Goal: Check status: Check status

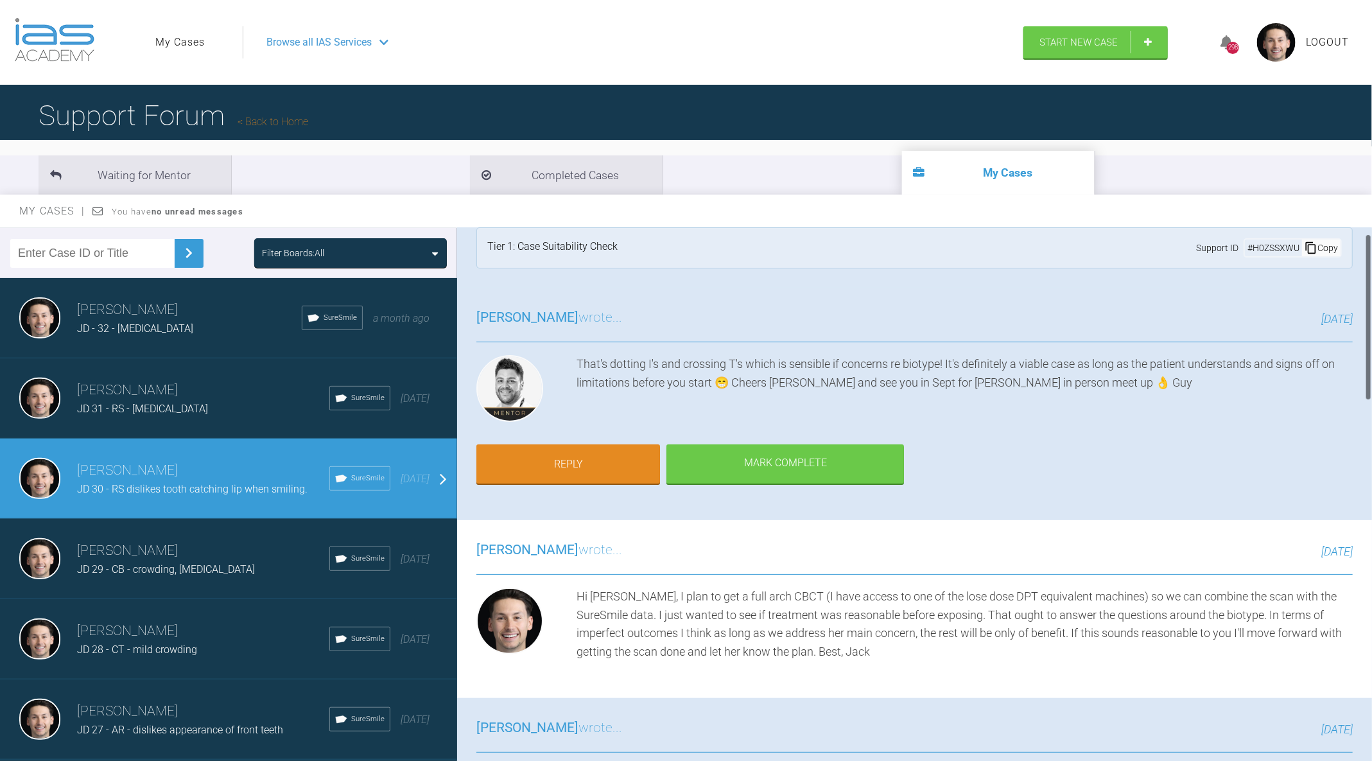
scroll to position [21, 0]
click at [214, 546] on h3 "[PERSON_NAME]" at bounding box center [203, 551] width 252 height 22
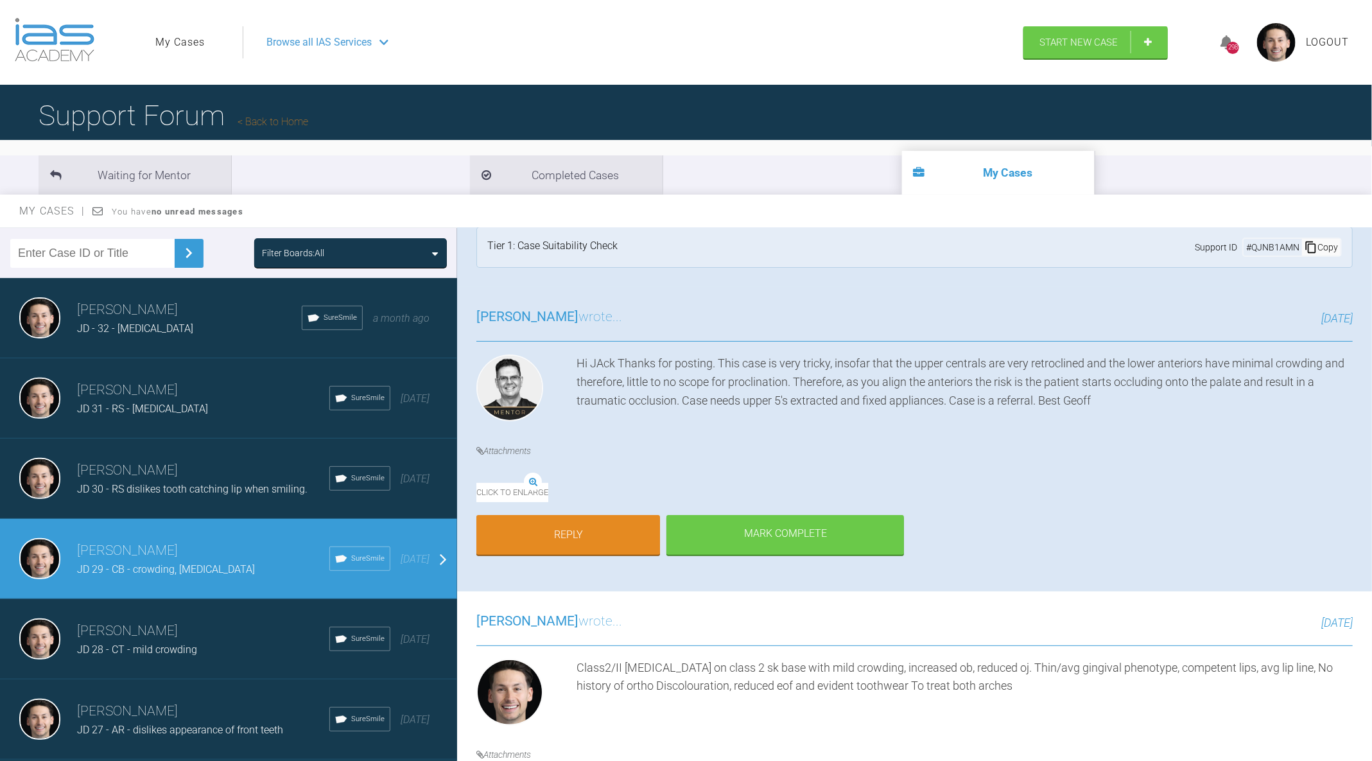
click at [199, 609] on div "[PERSON_NAME] JD 28 - CT - mild crowding SureSmile [DATE]" at bounding box center [228, 639] width 457 height 80
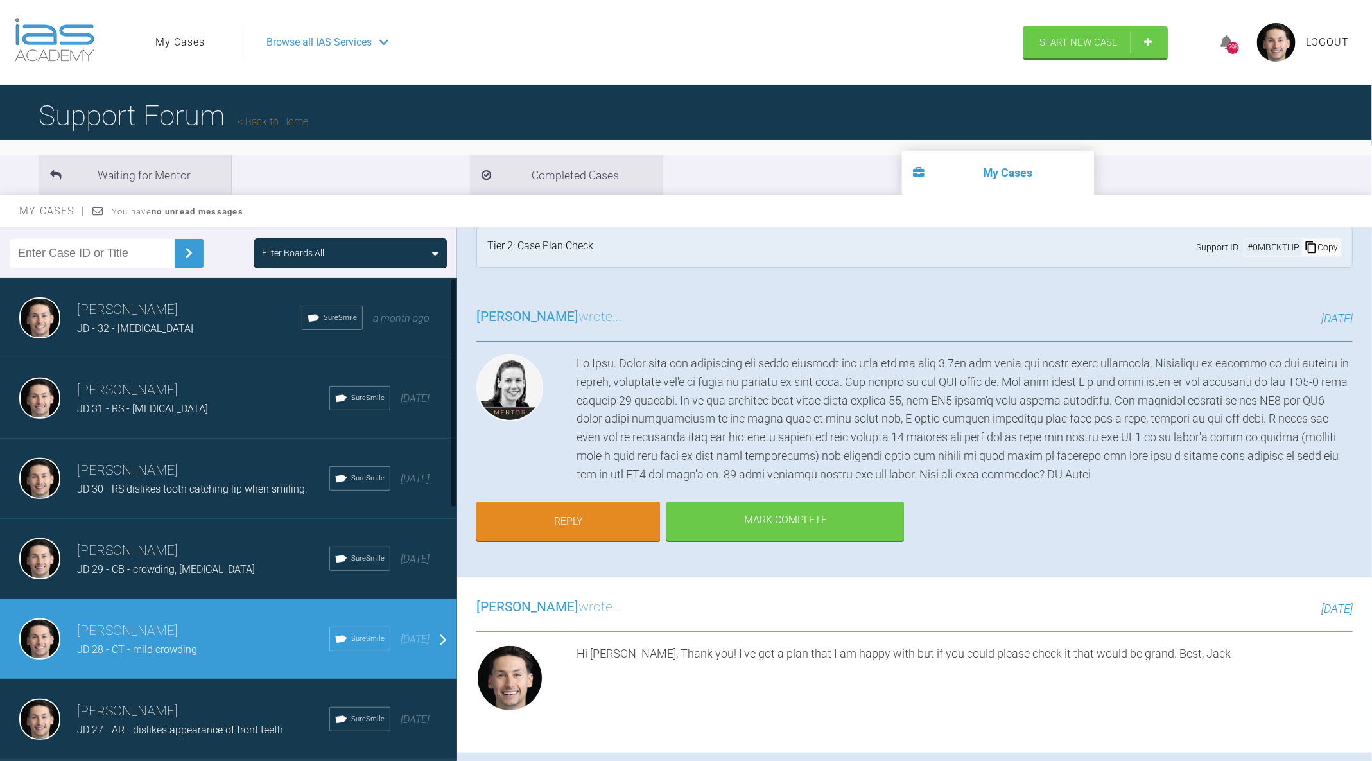
scroll to position [550, 0]
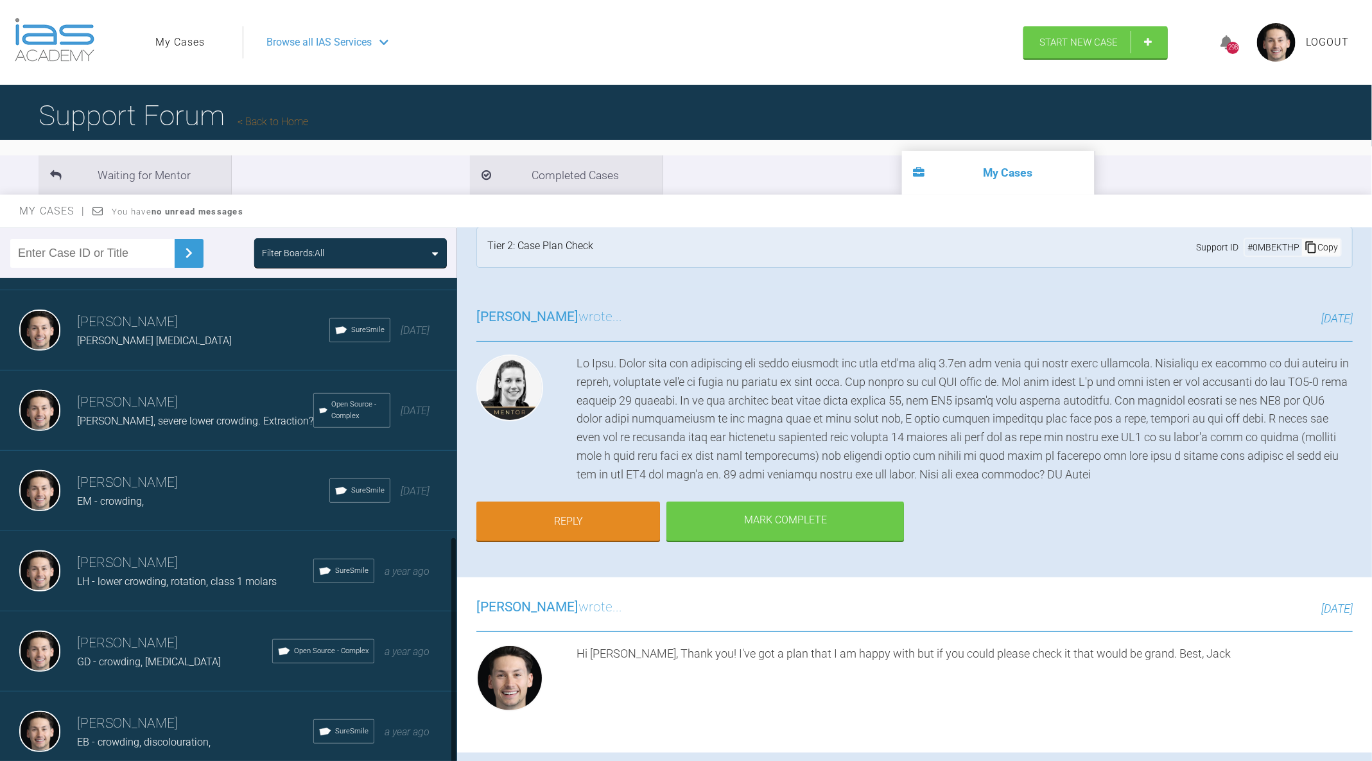
click at [183, 693] on div "[PERSON_NAME] EB - crowding, discolouration, SureSmile a year ago" at bounding box center [228, 731] width 457 height 80
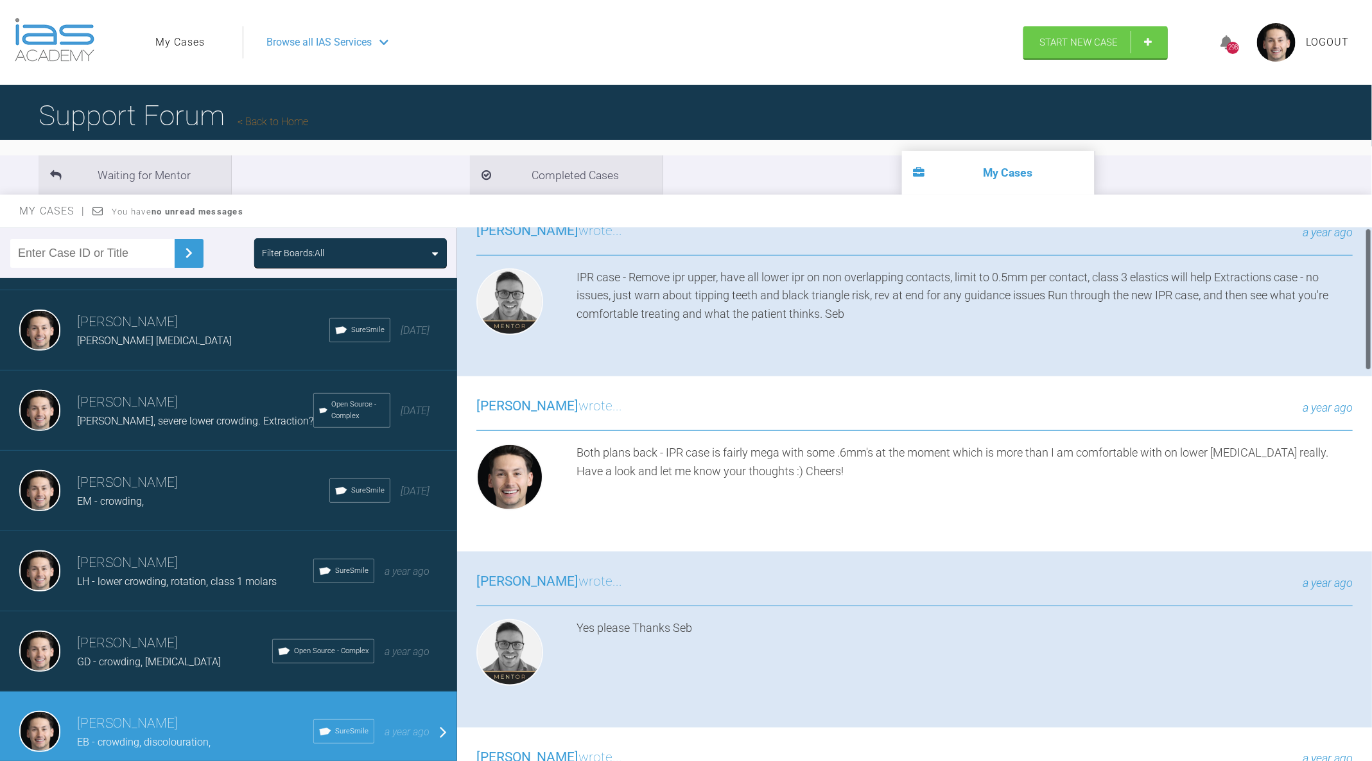
scroll to position [0, 0]
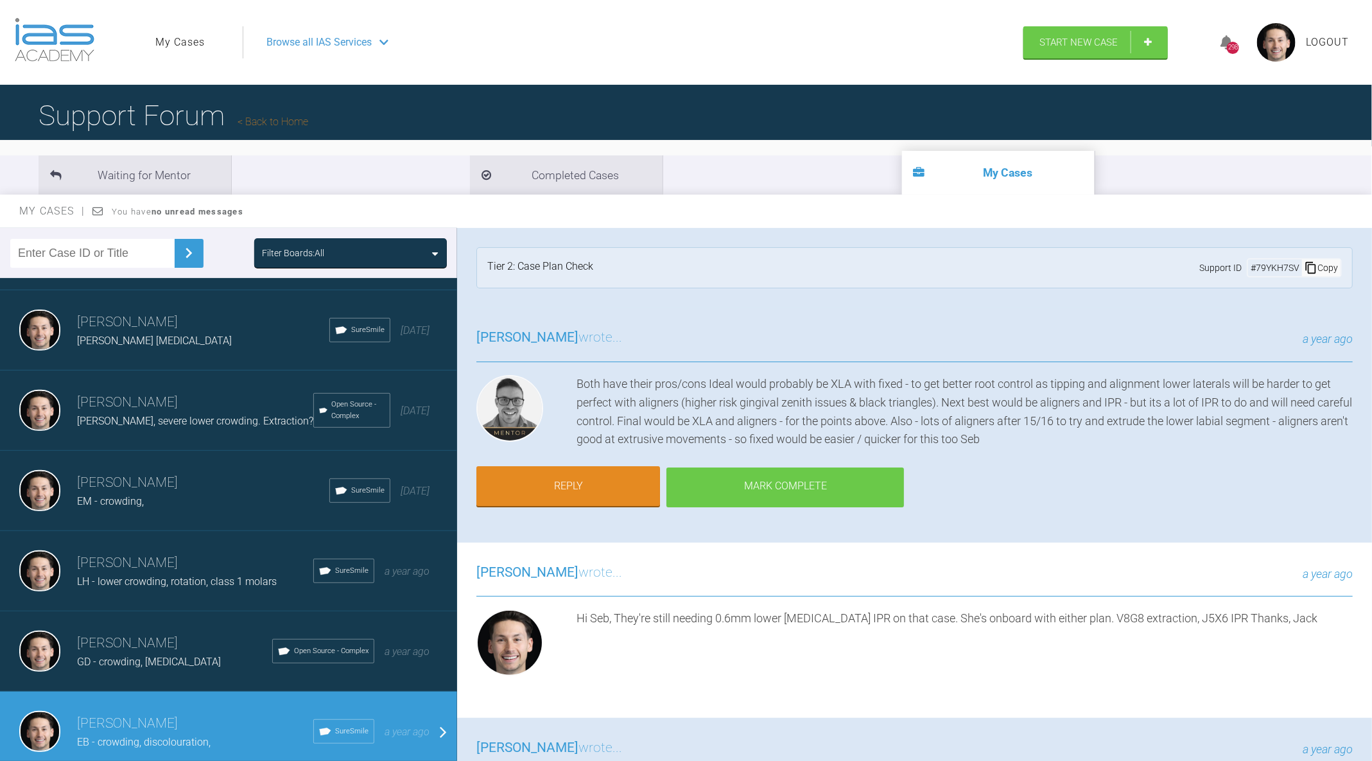
click at [734, 498] on div "Mark Complete" at bounding box center [785, 487] width 238 height 40
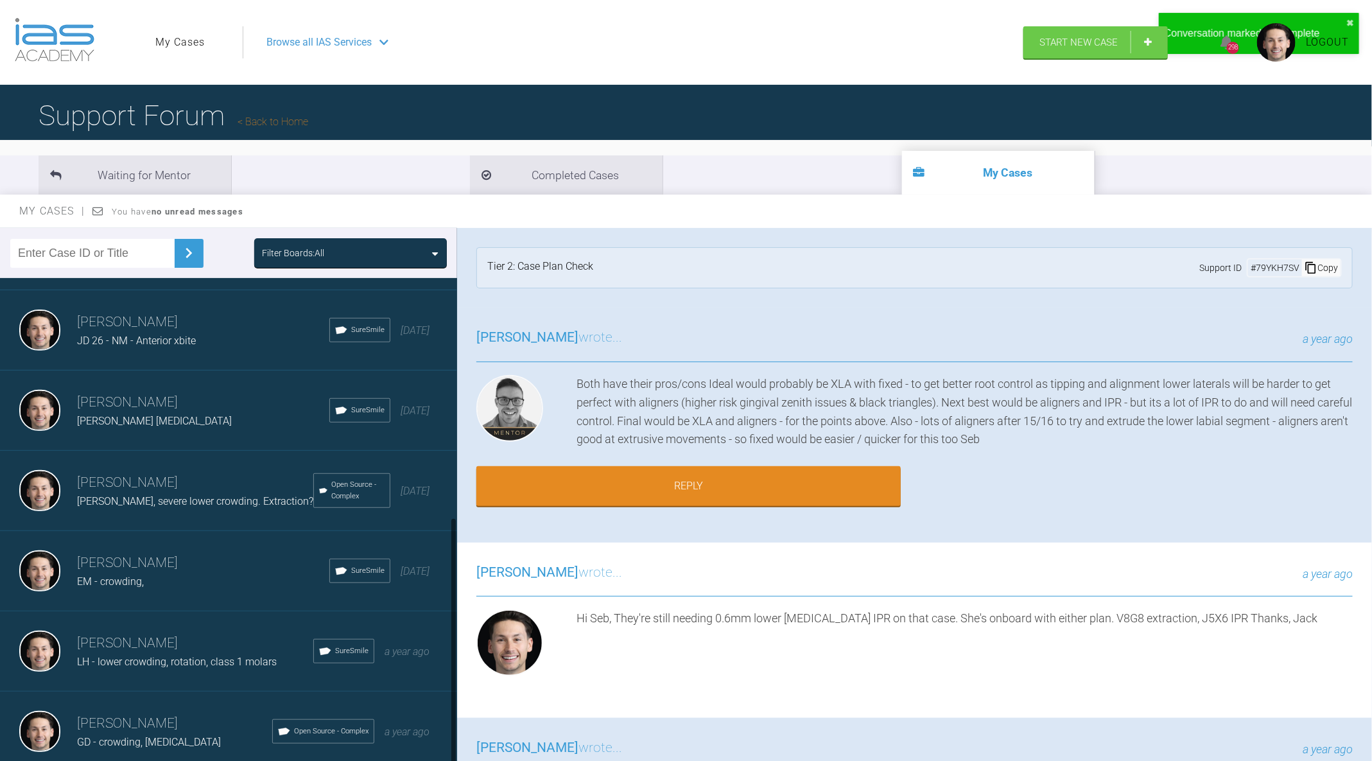
scroll to position [132, 0]
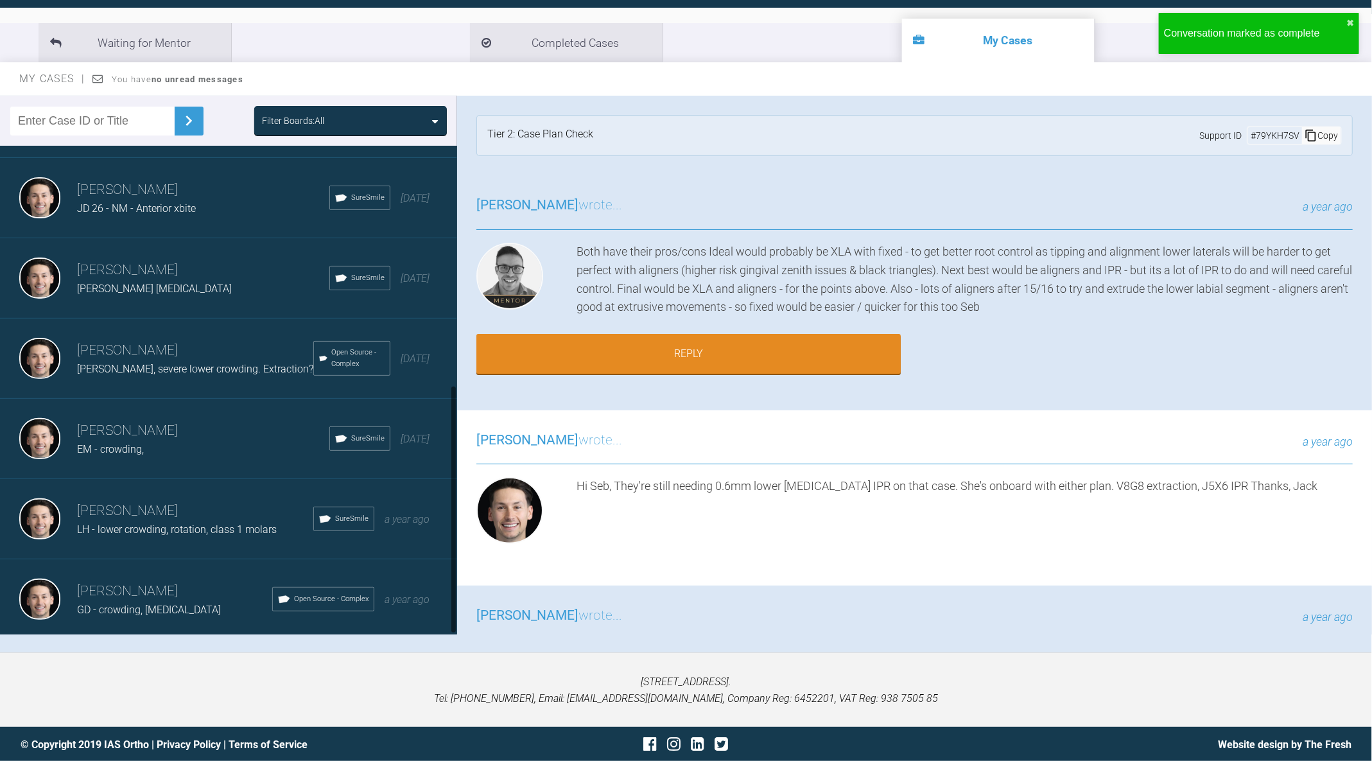
click at [187, 624] on div "[PERSON_NAME] GD - crowding, [MEDICAL_DATA] Open Source - Complex a year ago" at bounding box center [228, 599] width 457 height 80
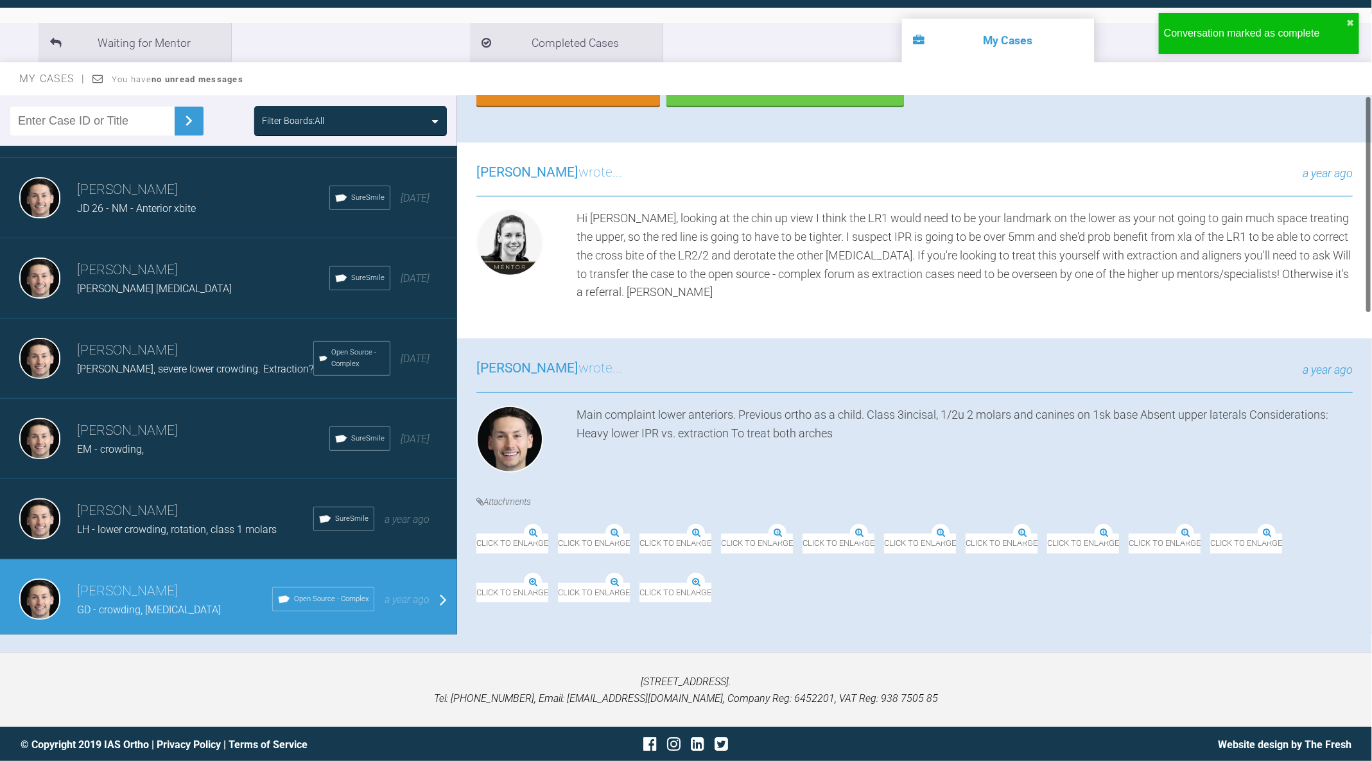
scroll to position [0, 0]
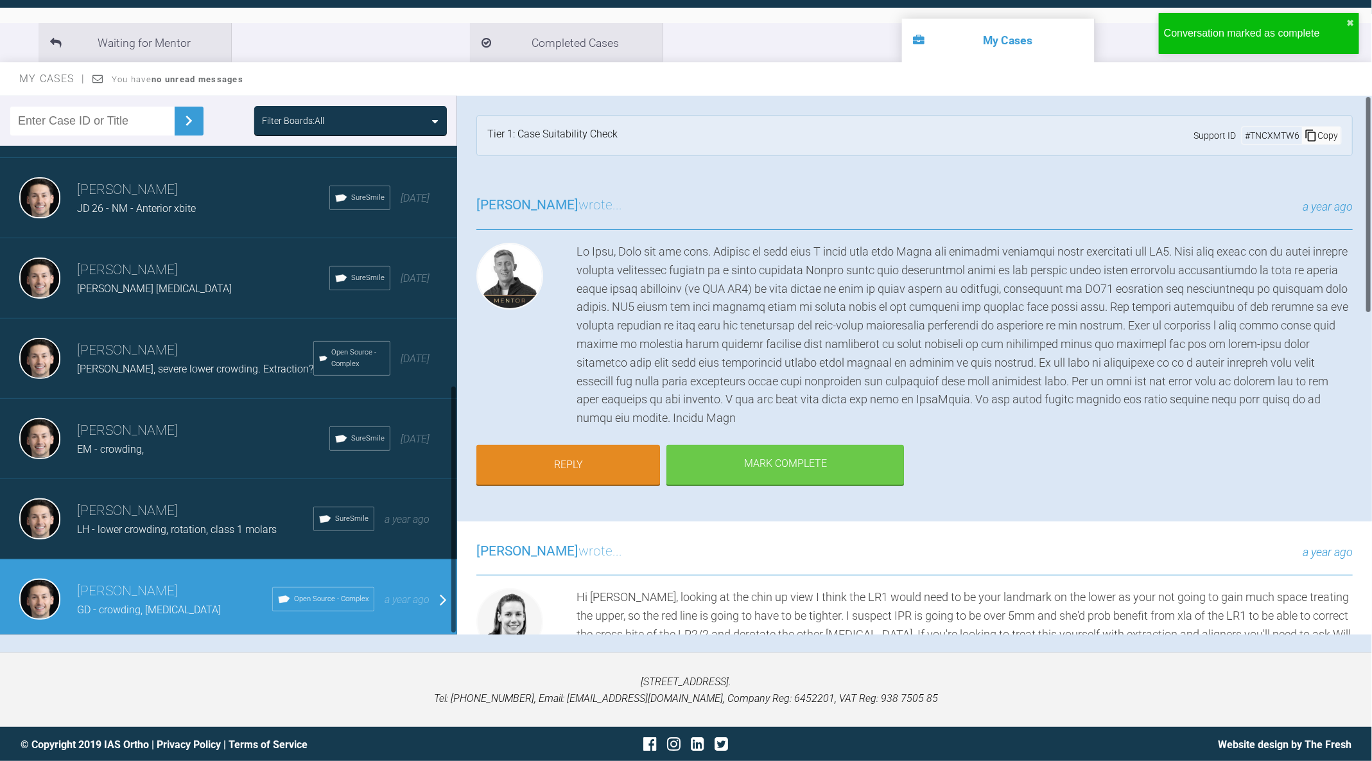
click at [226, 532] on div "LH - lower crowding, rotation, class 1 molars" at bounding box center [195, 529] width 236 height 17
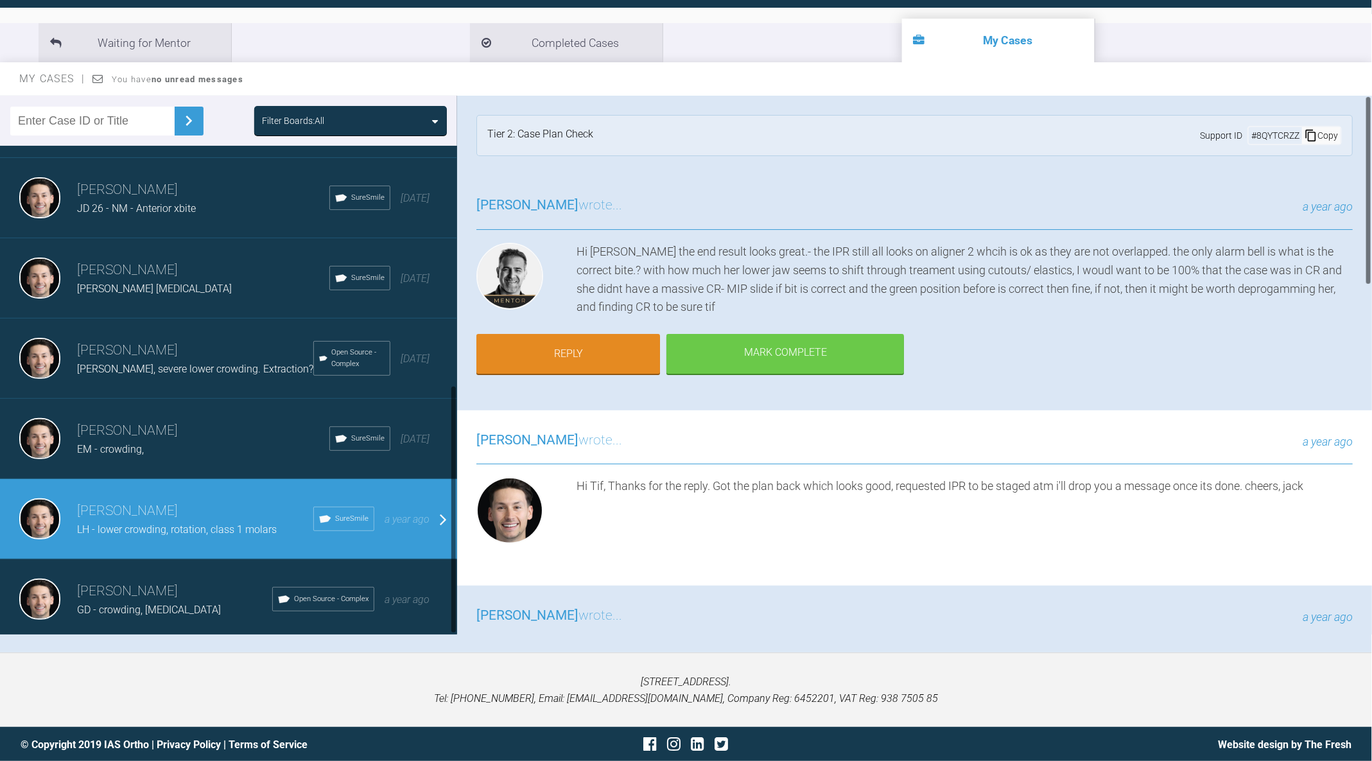
click at [190, 453] on div "[PERSON_NAME] EM - crowding, SureSmile [DATE]" at bounding box center [228, 439] width 457 height 80
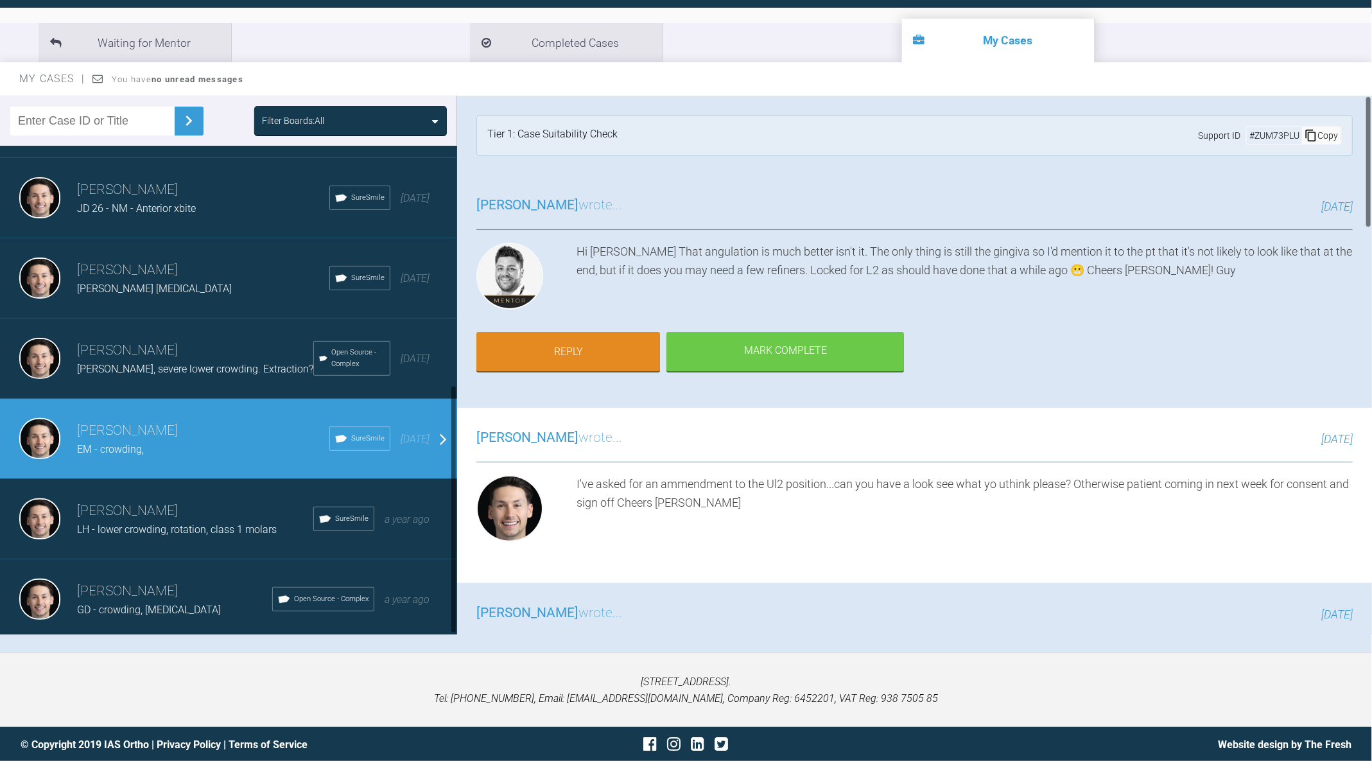
click at [221, 369] on span "[PERSON_NAME], severe lower crowding. Extraction?" at bounding box center [195, 369] width 236 height 12
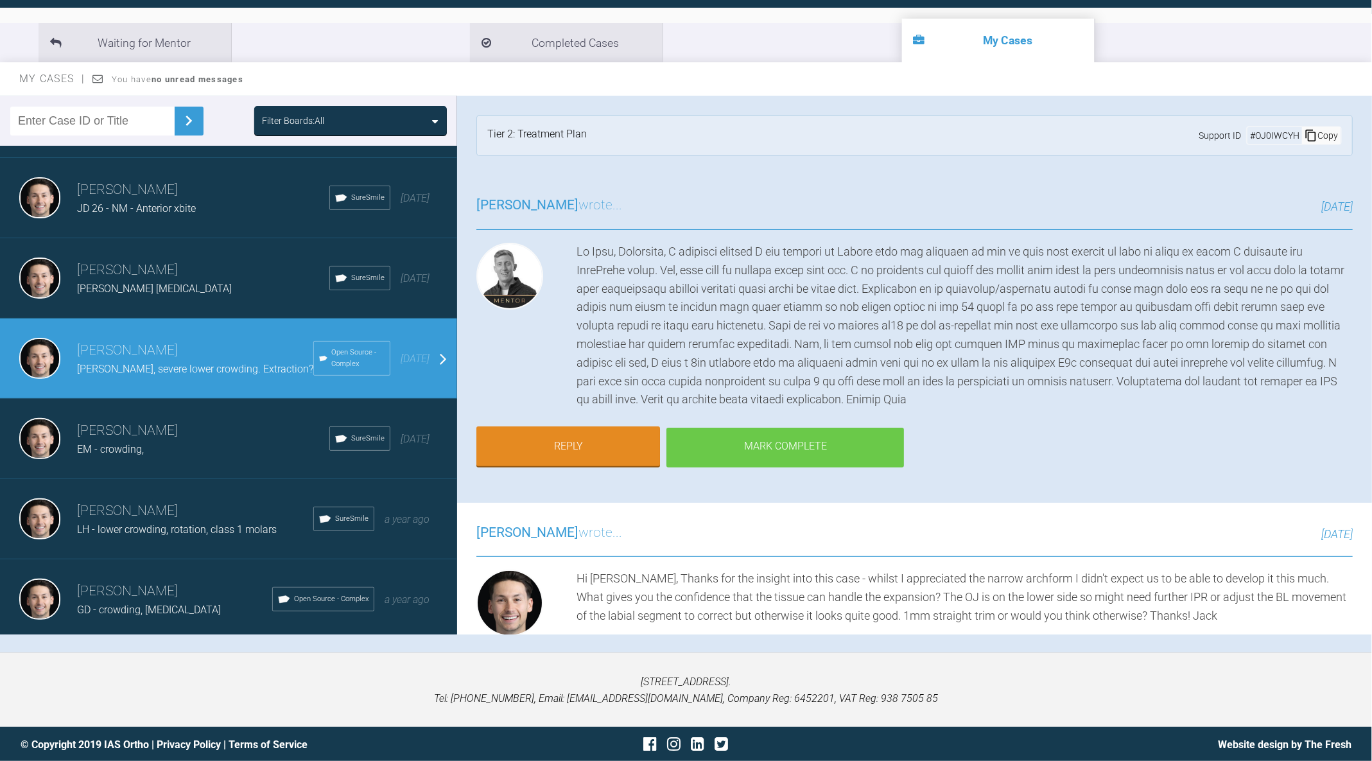
click at [776, 444] on div "Mark Complete" at bounding box center [785, 448] width 238 height 40
click at [723, 440] on div "Mark Complete" at bounding box center [785, 448] width 238 height 40
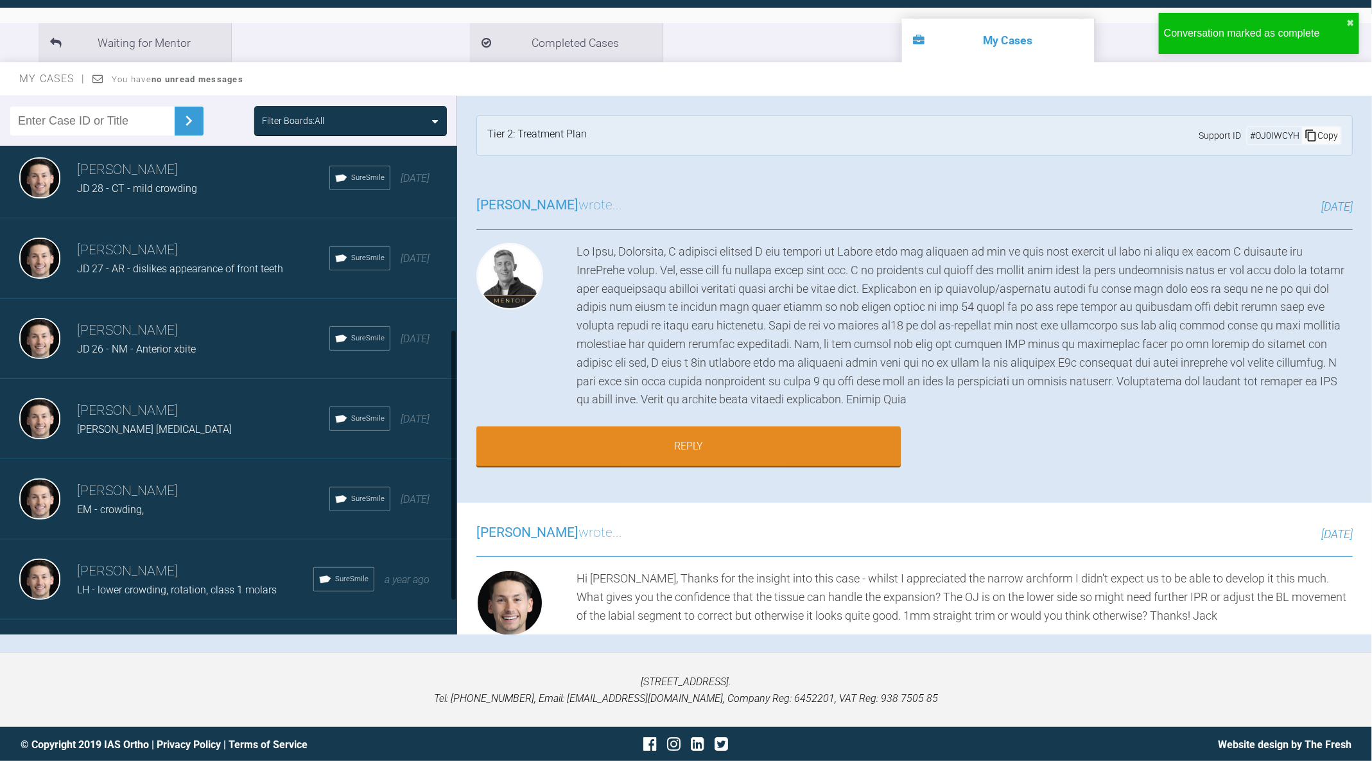
scroll to position [390, 0]
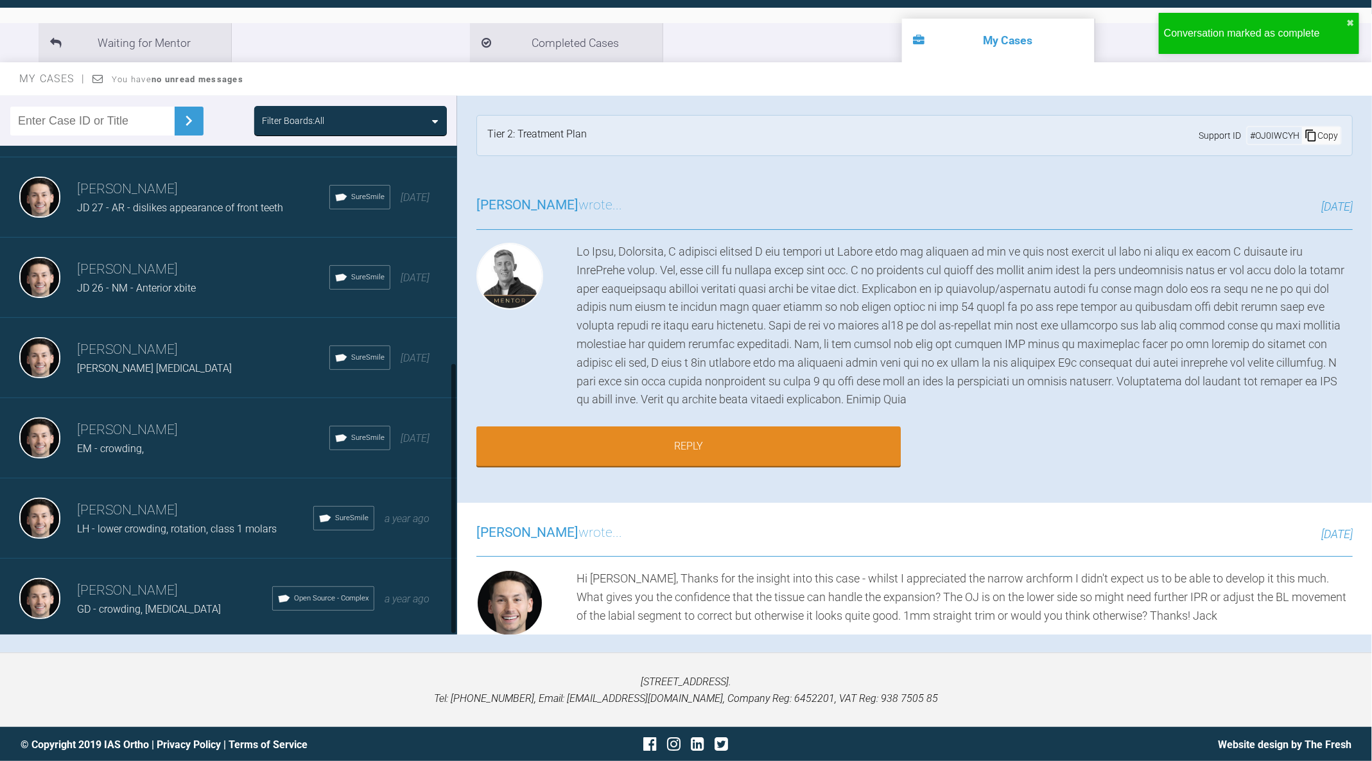
click at [119, 442] on span "EM - crowding," at bounding box center [110, 448] width 67 height 12
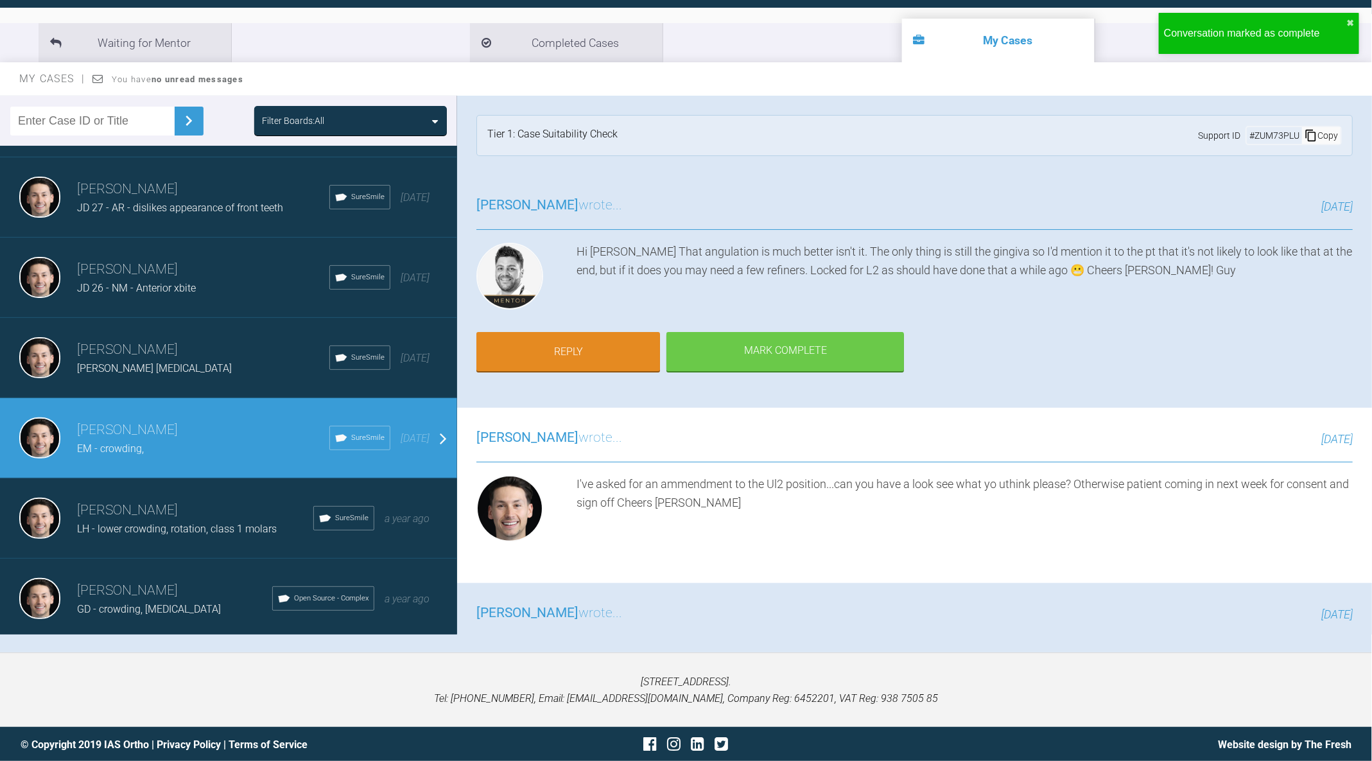
click at [149, 381] on div "[PERSON_NAME] [PERSON_NAME] [MEDICAL_DATA] SureSmile [DATE]" at bounding box center [228, 358] width 457 height 80
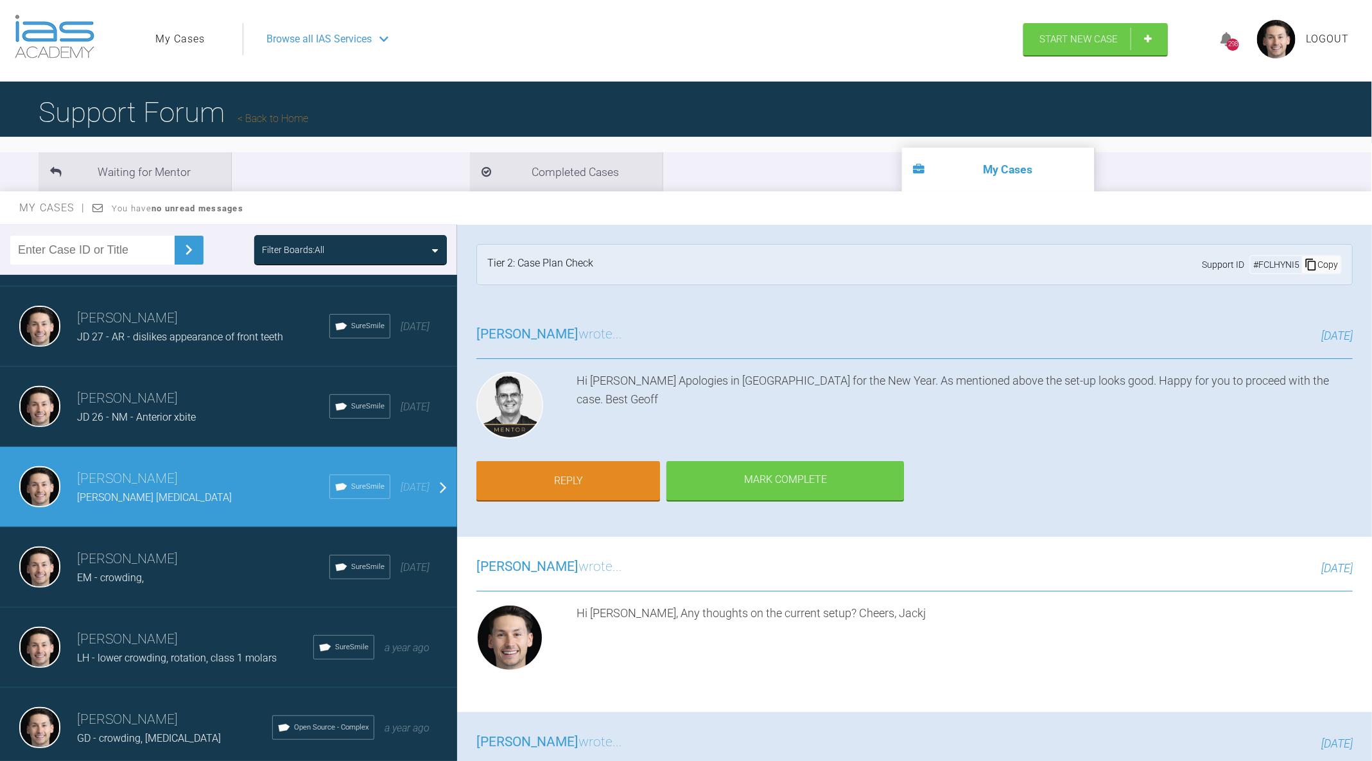
scroll to position [0, 0]
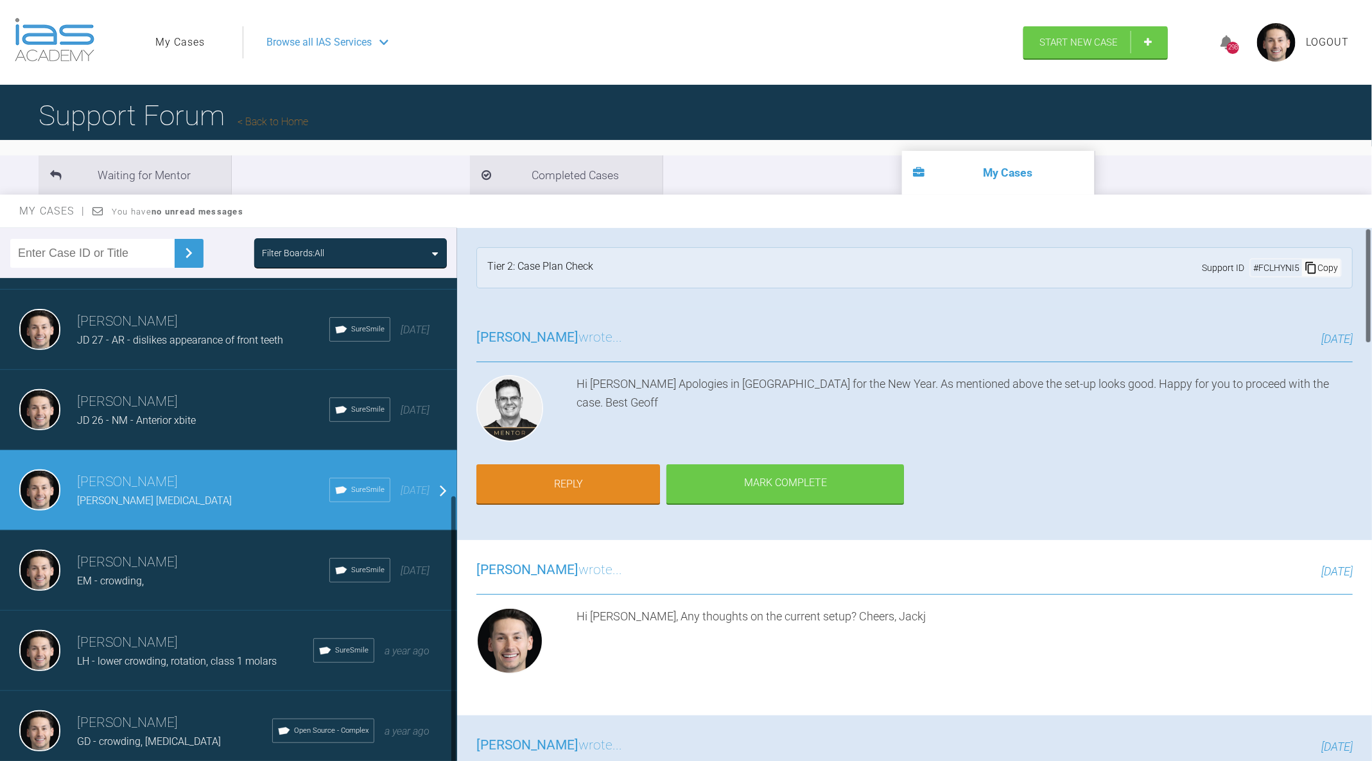
click at [221, 415] on div "JD 26 - NM - Anterior xbite" at bounding box center [203, 420] width 252 height 17
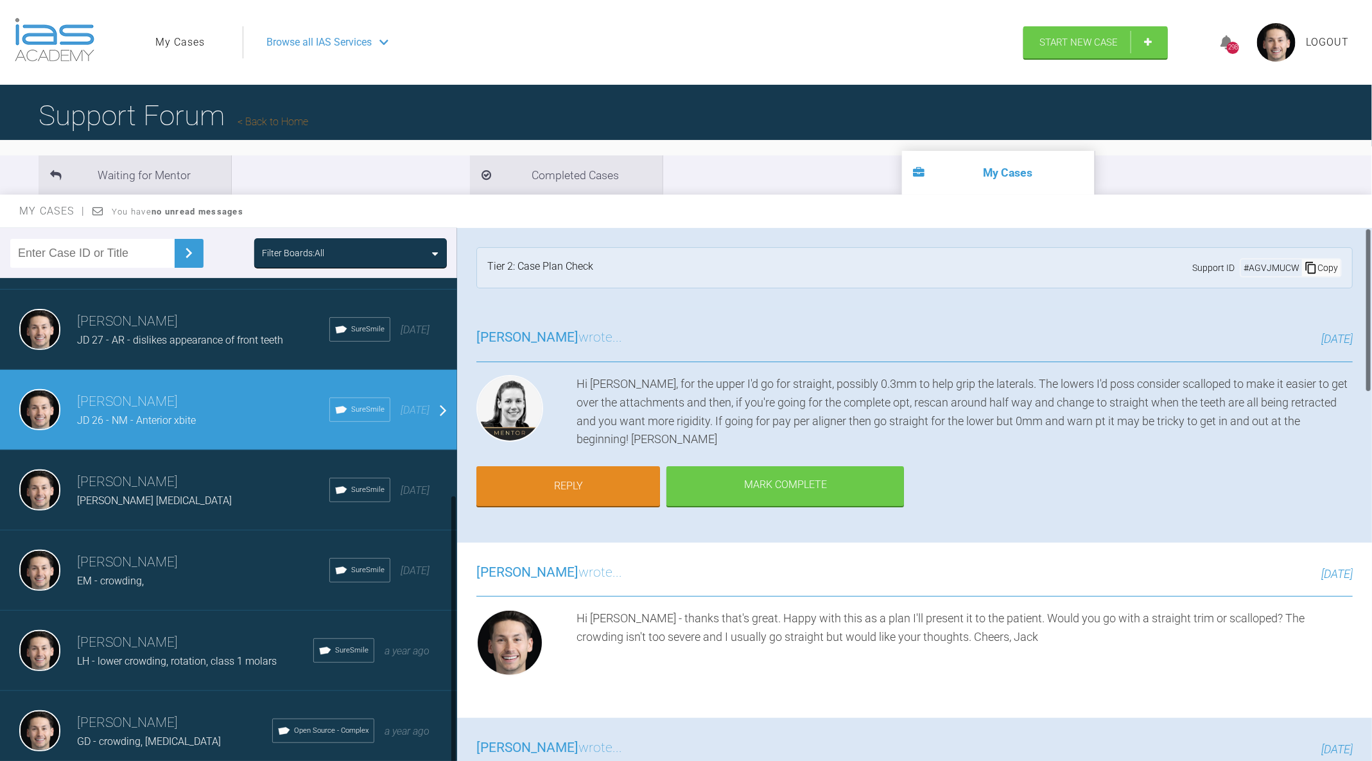
click at [235, 328] on h3 "[PERSON_NAME]" at bounding box center [203, 322] width 252 height 22
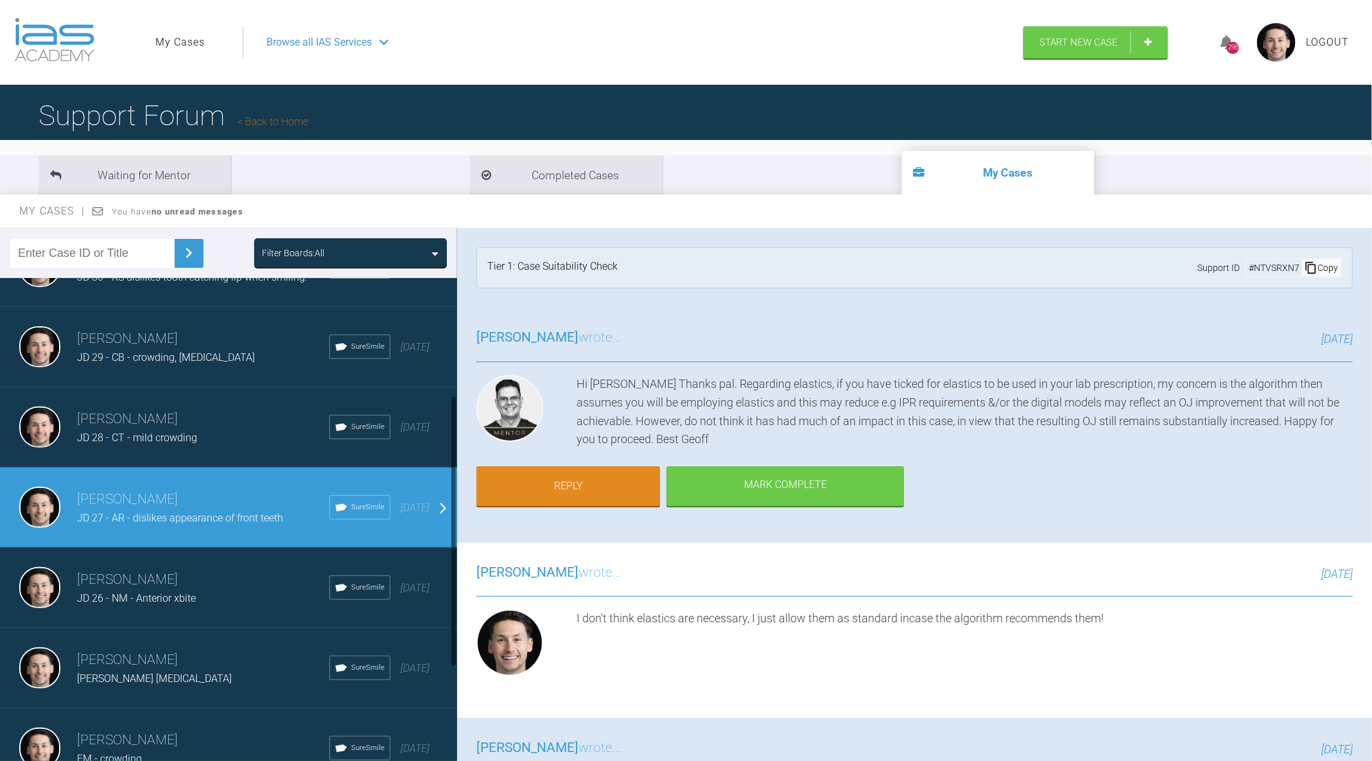
scroll to position [98, 0]
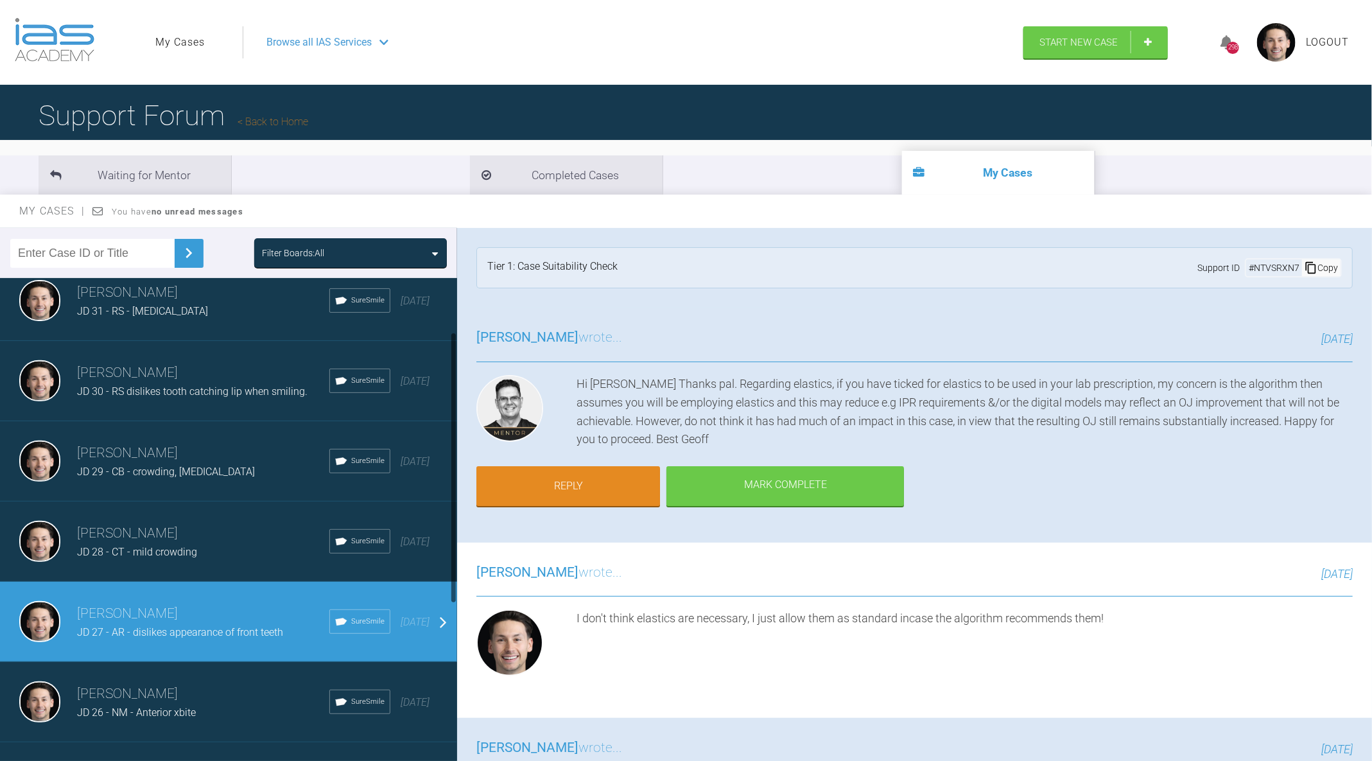
click at [163, 582] on div "[PERSON_NAME] JD 27 - AR - dislikes appearance of front teeth SureSmile [DATE]" at bounding box center [228, 622] width 457 height 80
click at [193, 553] on span "JD 28 - CT - mild crowding" at bounding box center [137, 552] width 120 height 12
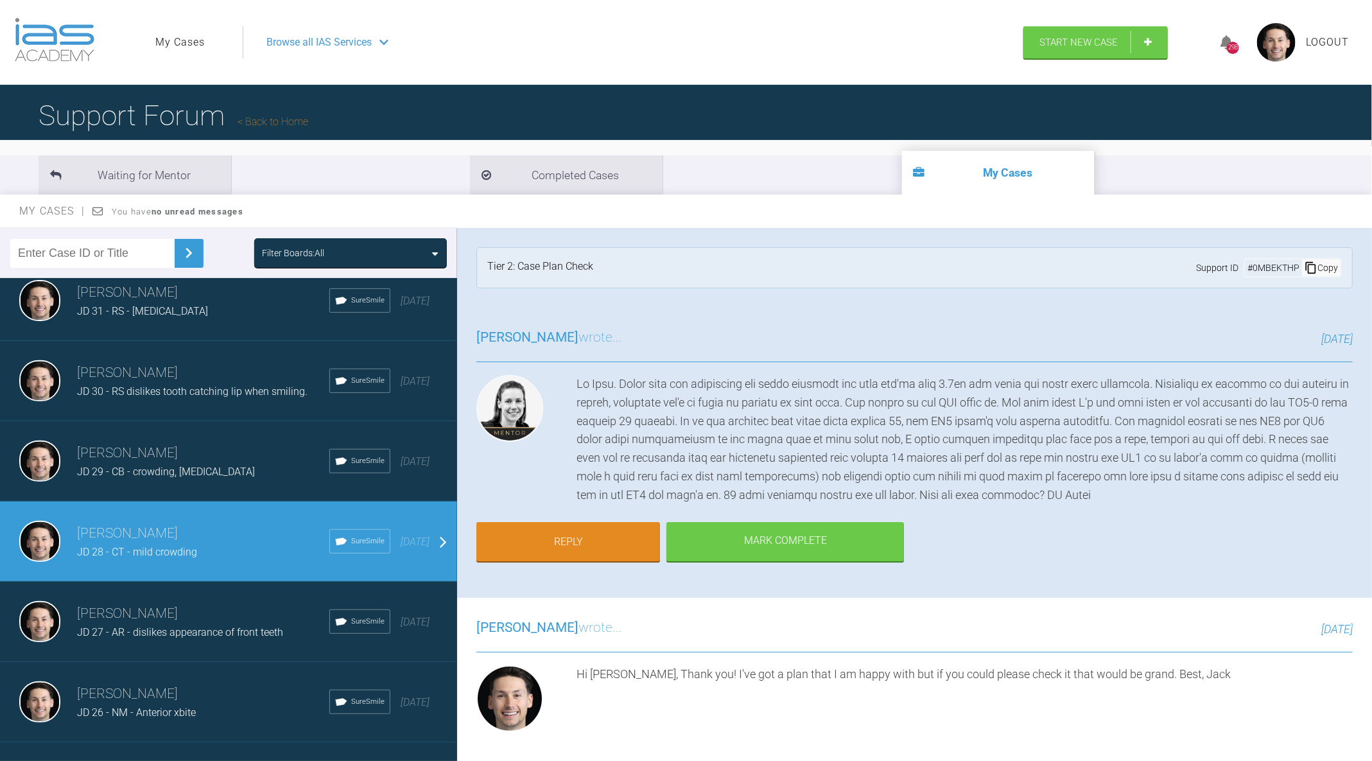
click at [187, 484] on div "[PERSON_NAME] JD 29 - CB - crowding, [MEDICAL_DATA] SureSmile [DATE]" at bounding box center [228, 461] width 457 height 80
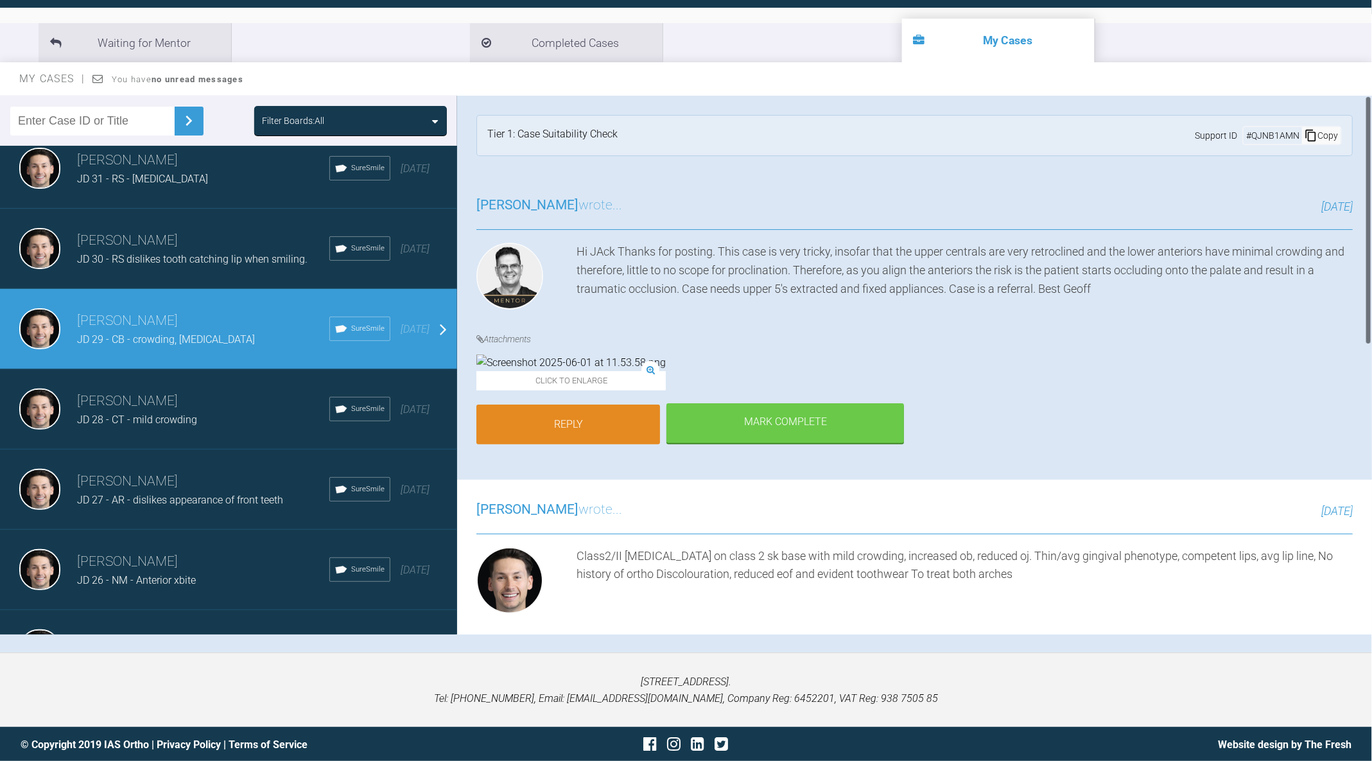
scroll to position [0, 0]
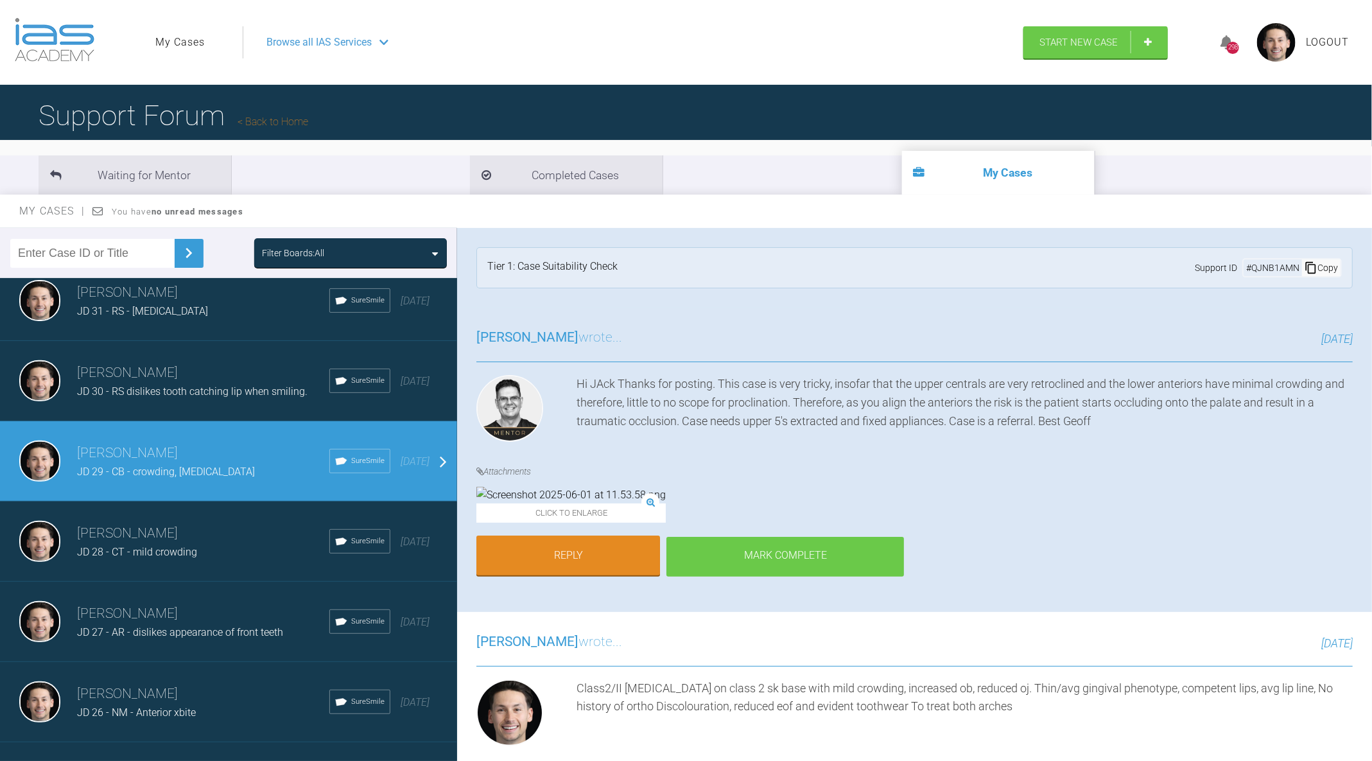
click at [830, 577] on div "Mark Complete" at bounding box center [785, 557] width 238 height 40
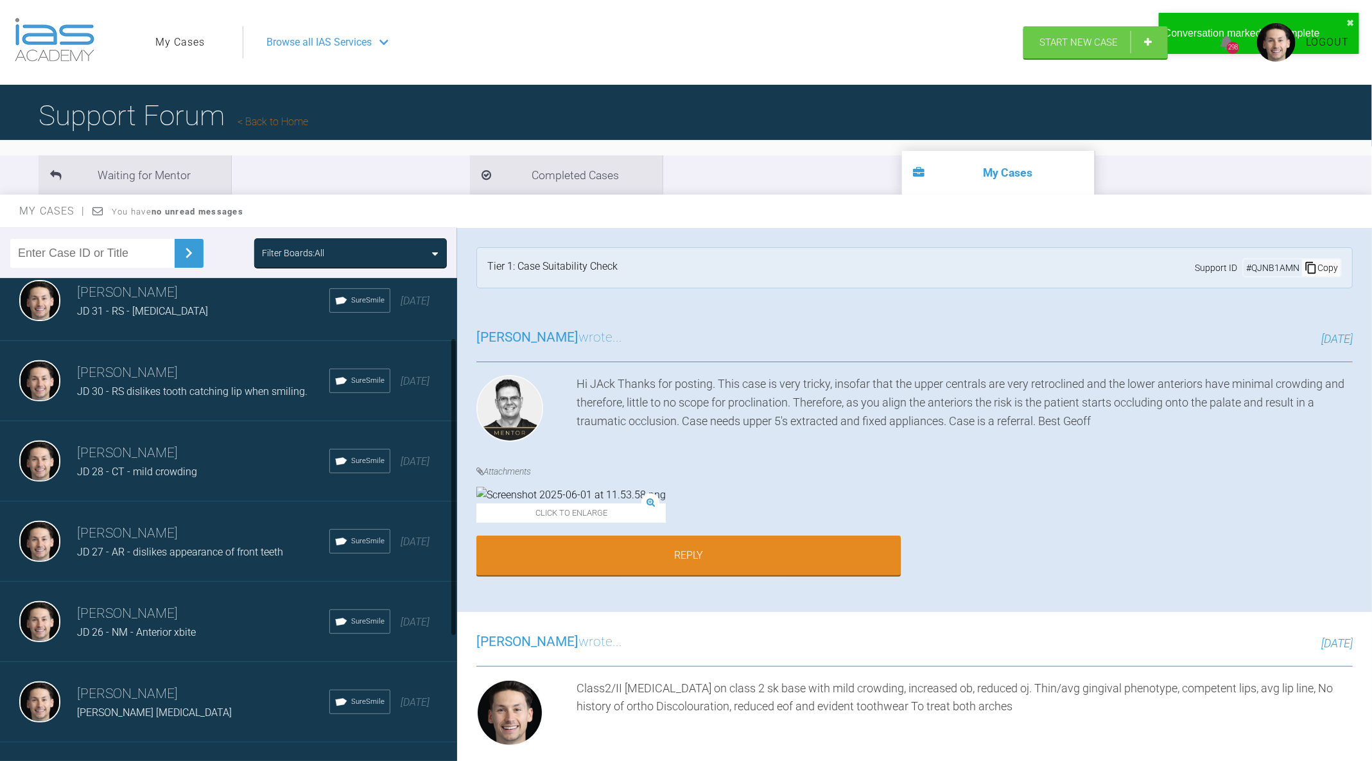
click at [224, 407] on div "[PERSON_NAME] JD 30 - RS dislikes tooth catching lip when smiling. SureSmile [D…" at bounding box center [228, 381] width 457 height 80
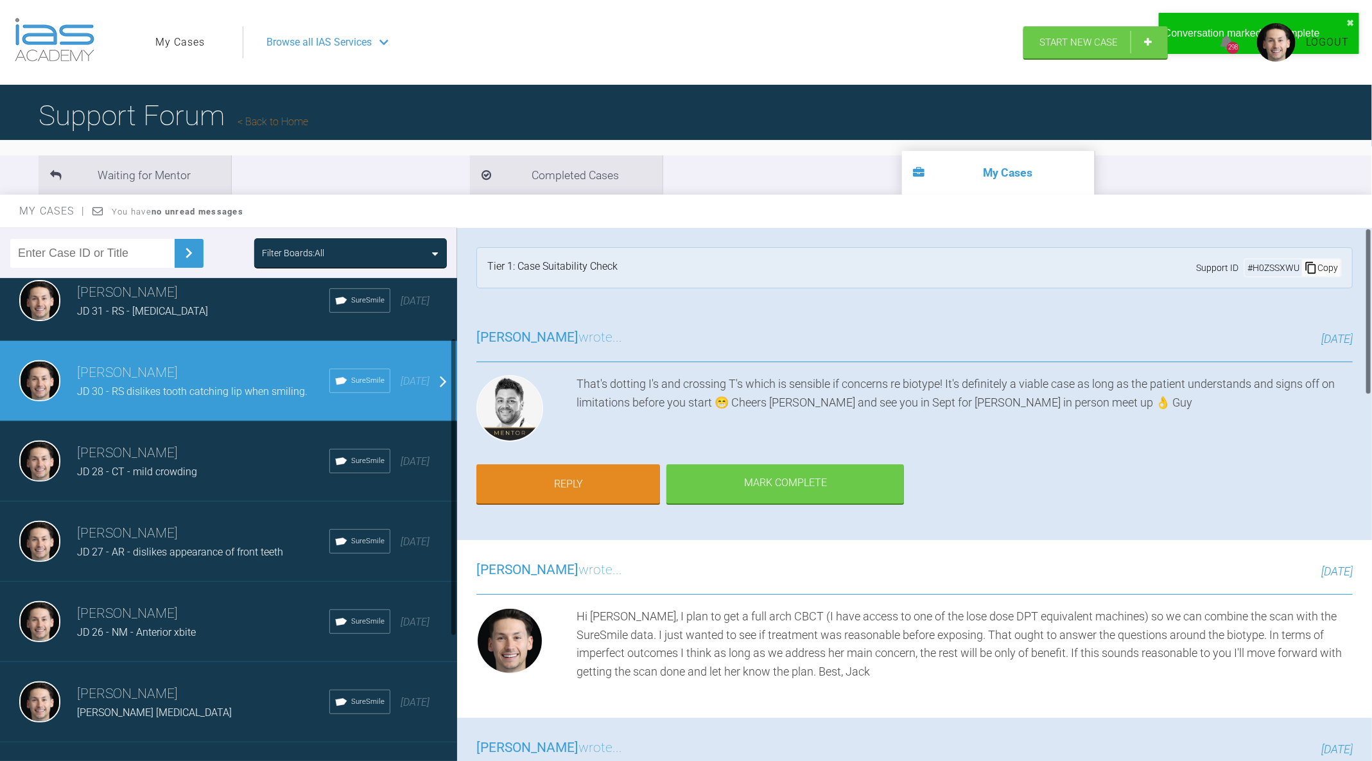
click at [226, 307] on div "JD 31 - RS - [MEDICAL_DATA]" at bounding box center [203, 311] width 252 height 17
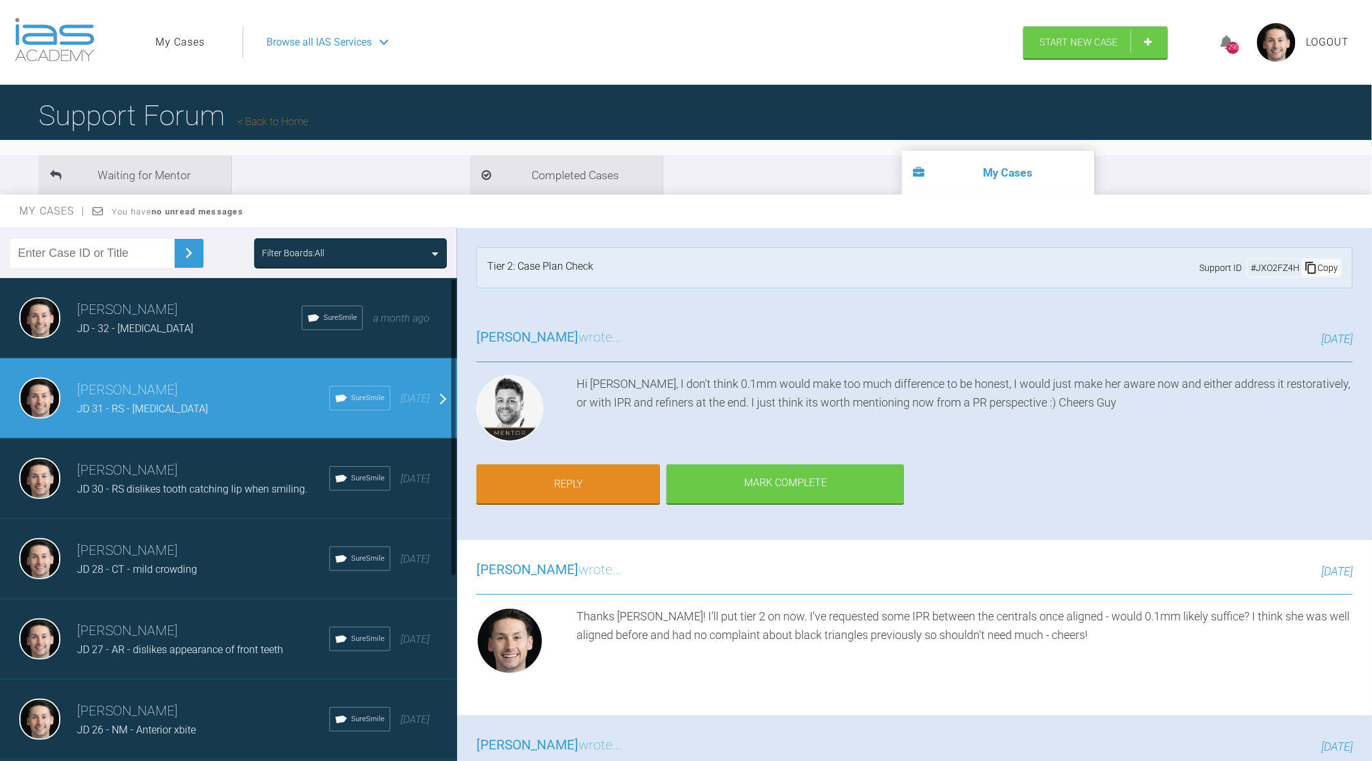
click at [156, 308] on h3 "[PERSON_NAME]" at bounding box center [189, 310] width 225 height 22
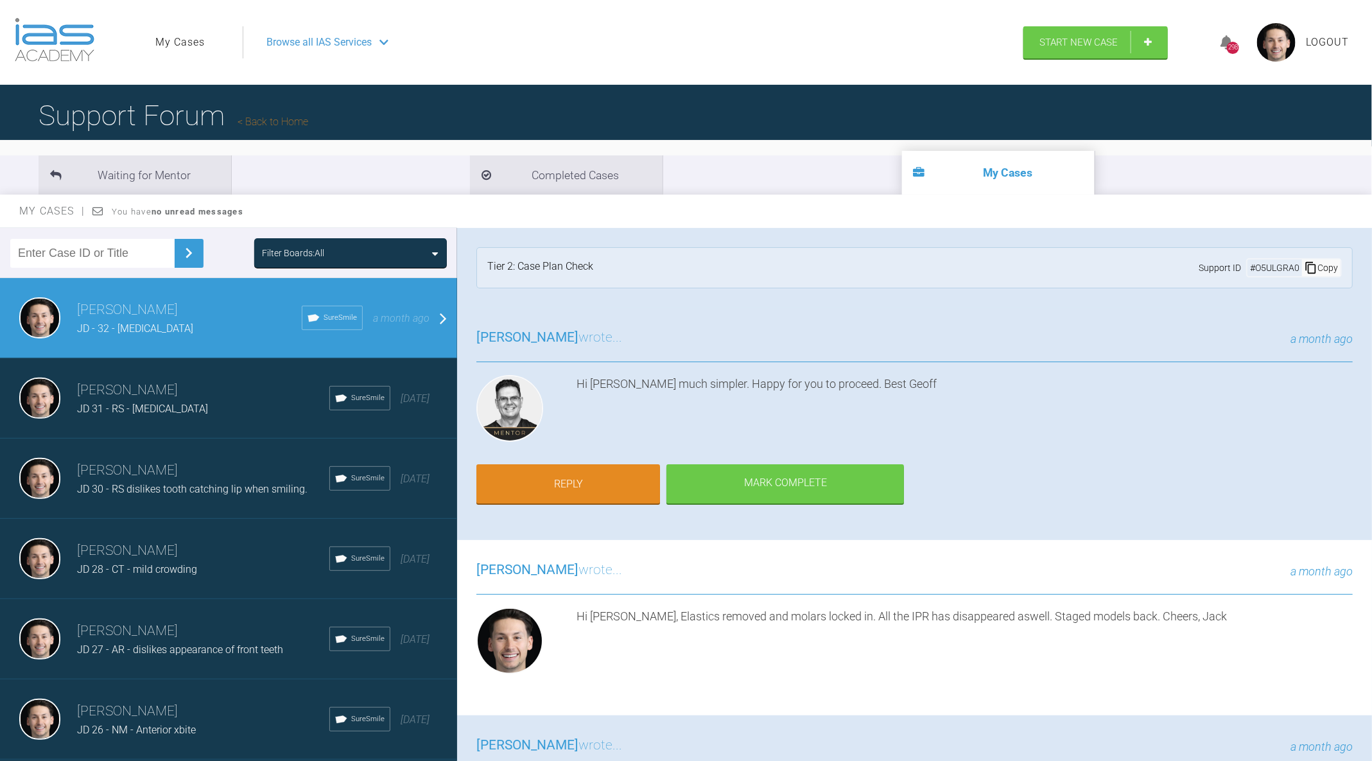
click at [169, 36] on link "My Cases" at bounding box center [179, 42] width 49 height 17
click at [170, 39] on link "My Cases" at bounding box center [179, 42] width 49 height 17
click at [185, 46] on link "My Cases" at bounding box center [179, 42] width 49 height 17
click at [250, 409] on div "JD 31 - RS - [MEDICAL_DATA]" at bounding box center [203, 409] width 252 height 17
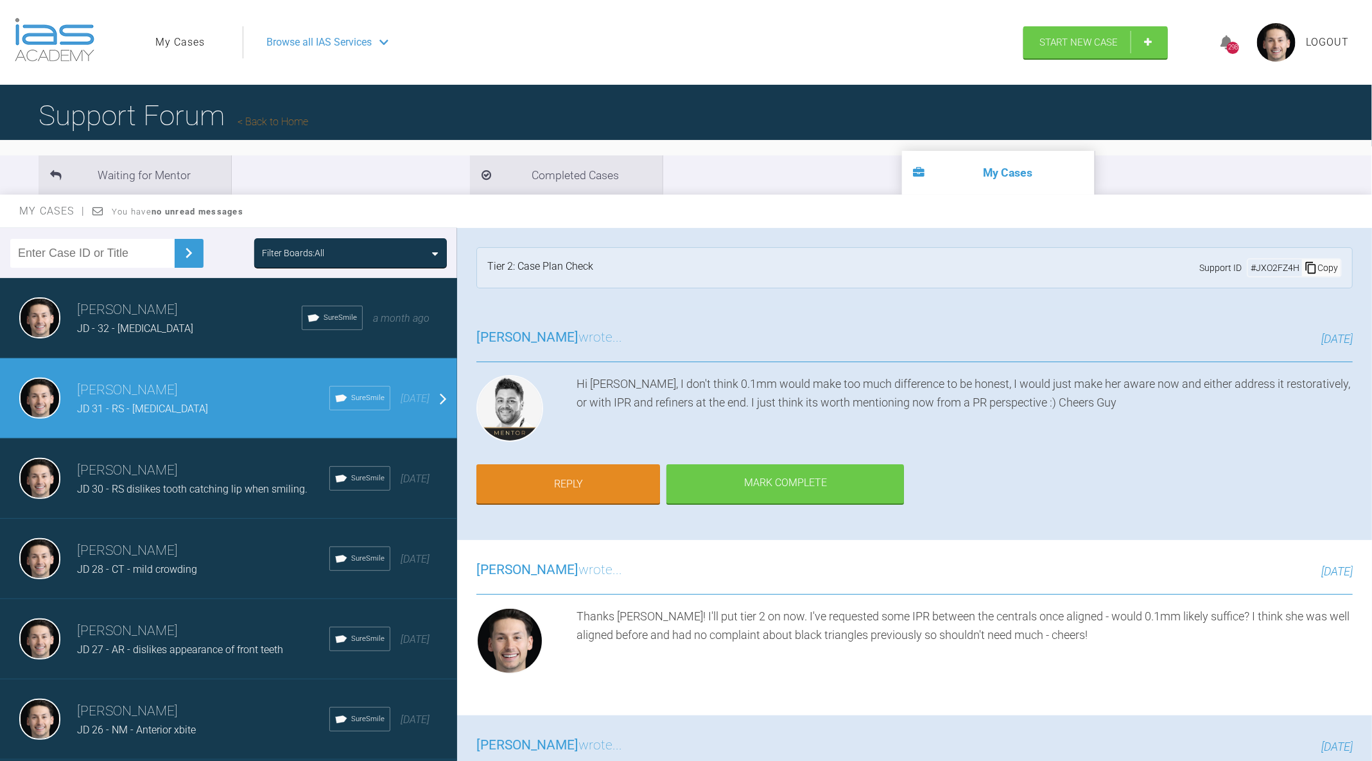
click at [233, 488] on span "JD 30 - RS dislikes tooth catching lip when smiling." at bounding box center [192, 489] width 230 height 12
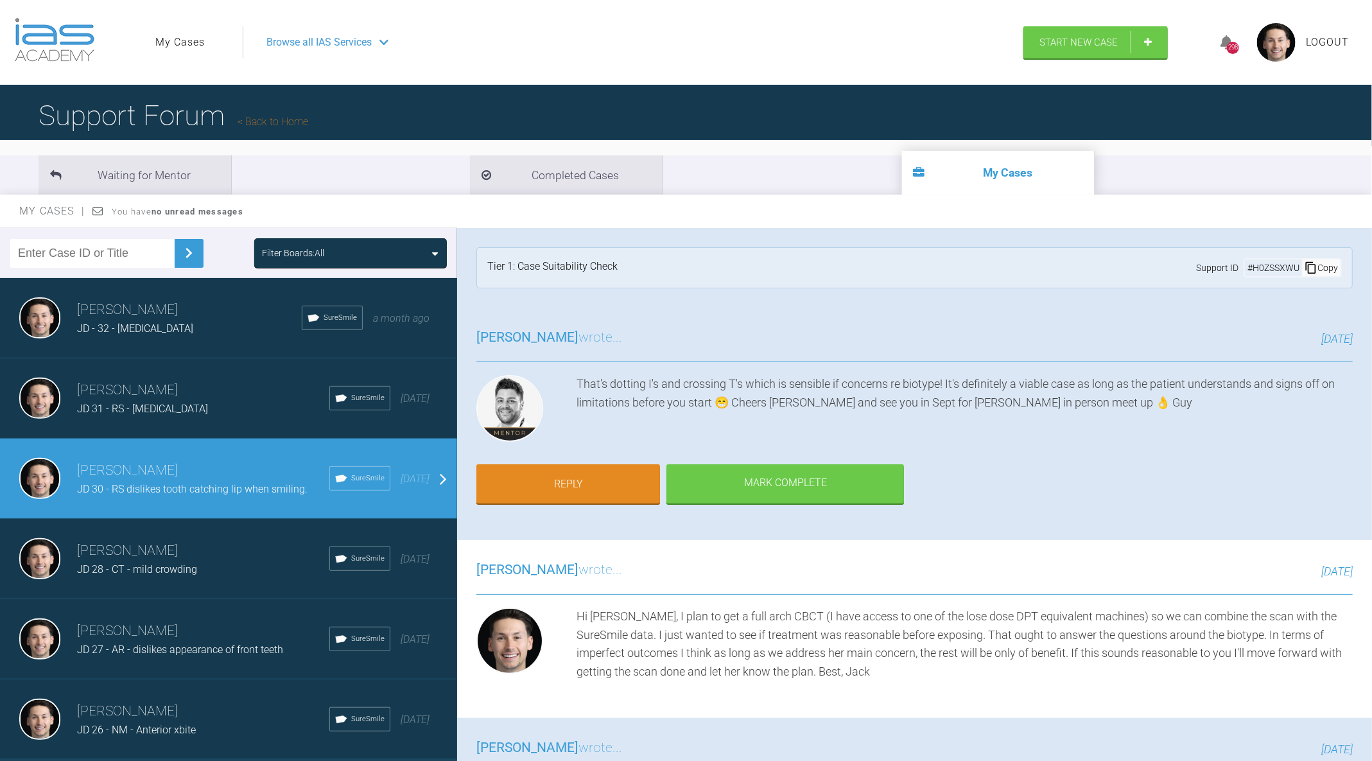
click at [202, 574] on div "JD 28 - CT - mild crowding" at bounding box center [203, 569] width 252 height 17
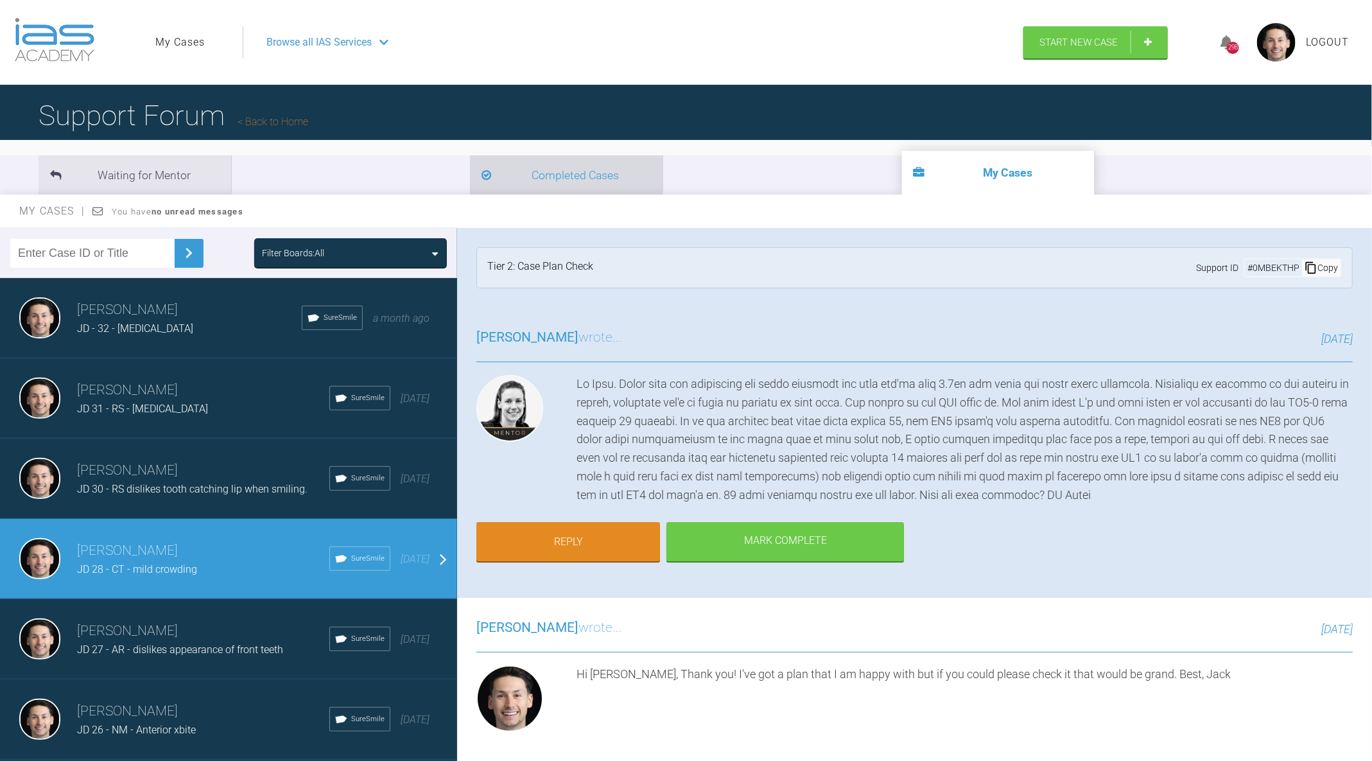
click at [470, 191] on li "Completed Cases" at bounding box center [566, 174] width 193 height 39
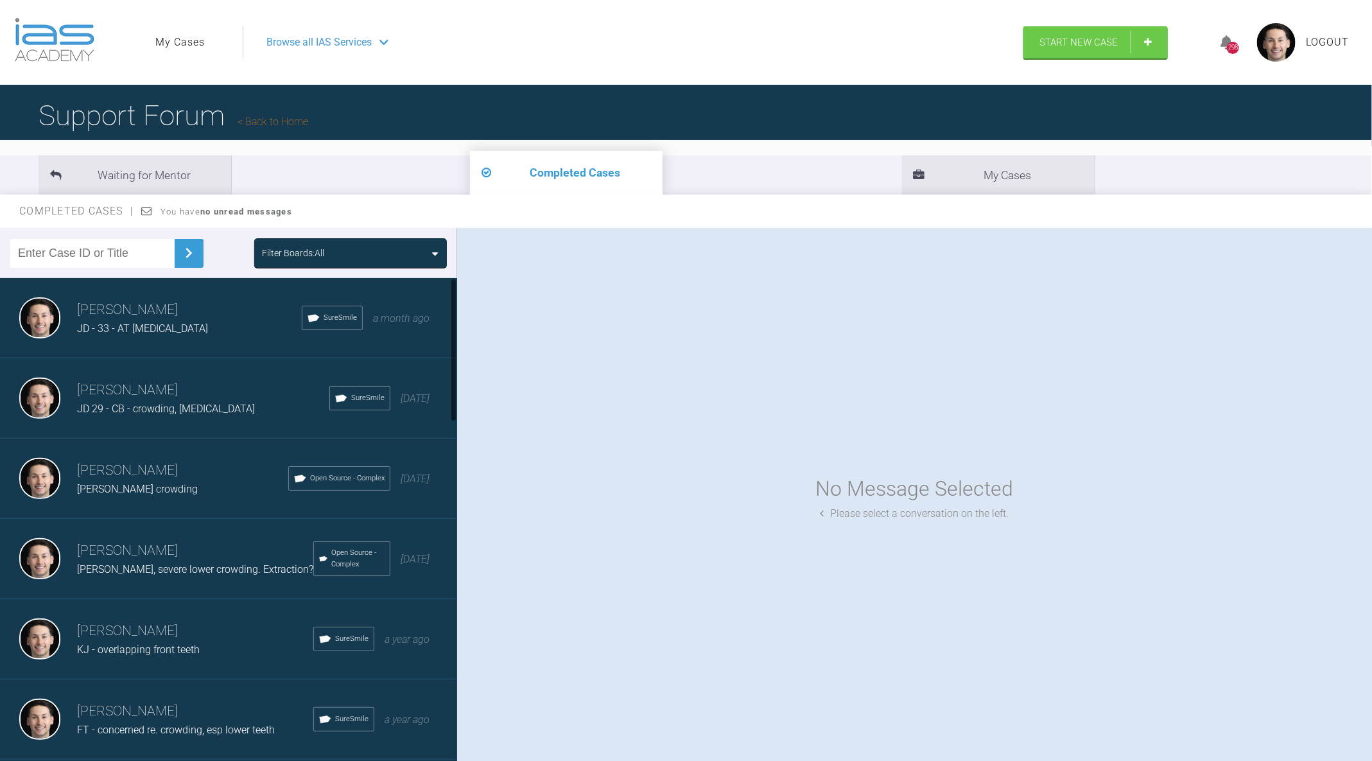
click at [194, 331] on div "JD - 33 - AT [MEDICAL_DATA]" at bounding box center [189, 328] width 225 height 17
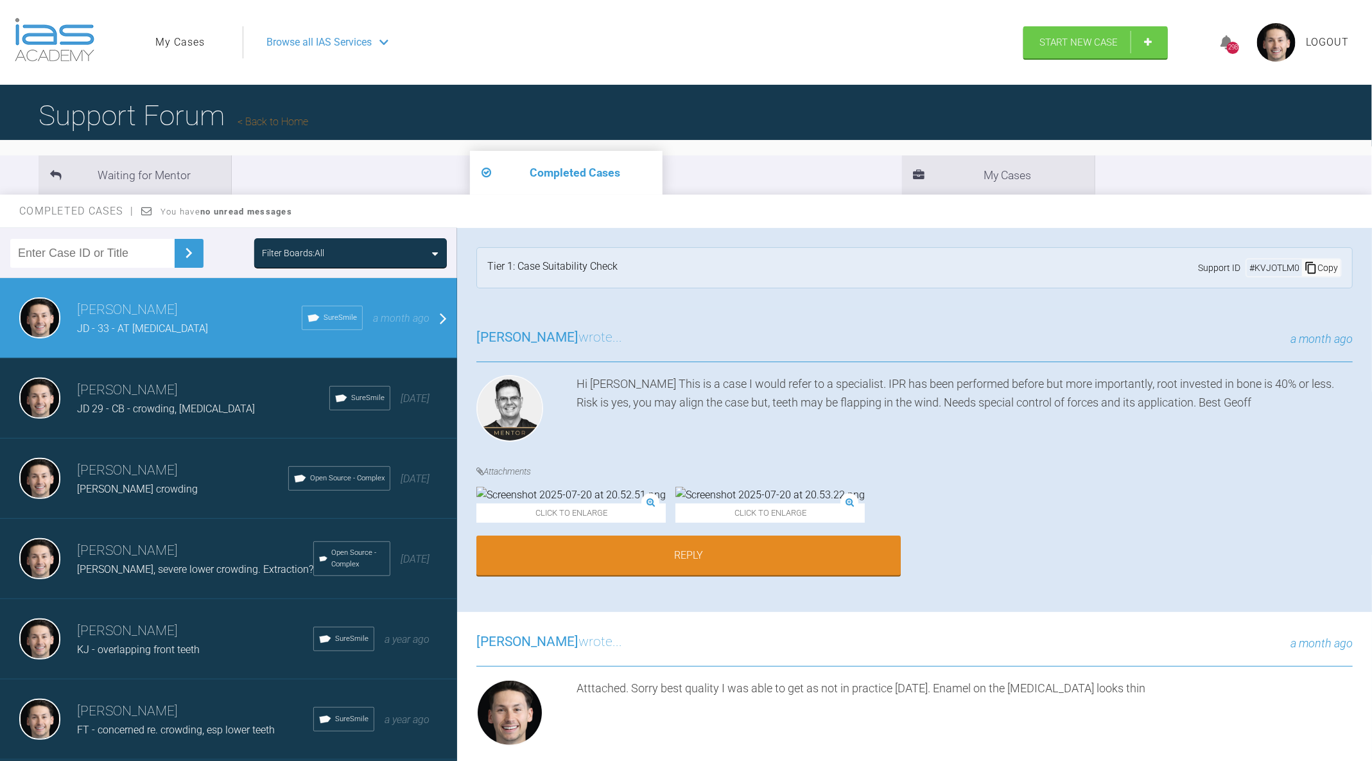
click at [583, 503] on img at bounding box center [570, 495] width 189 height 17
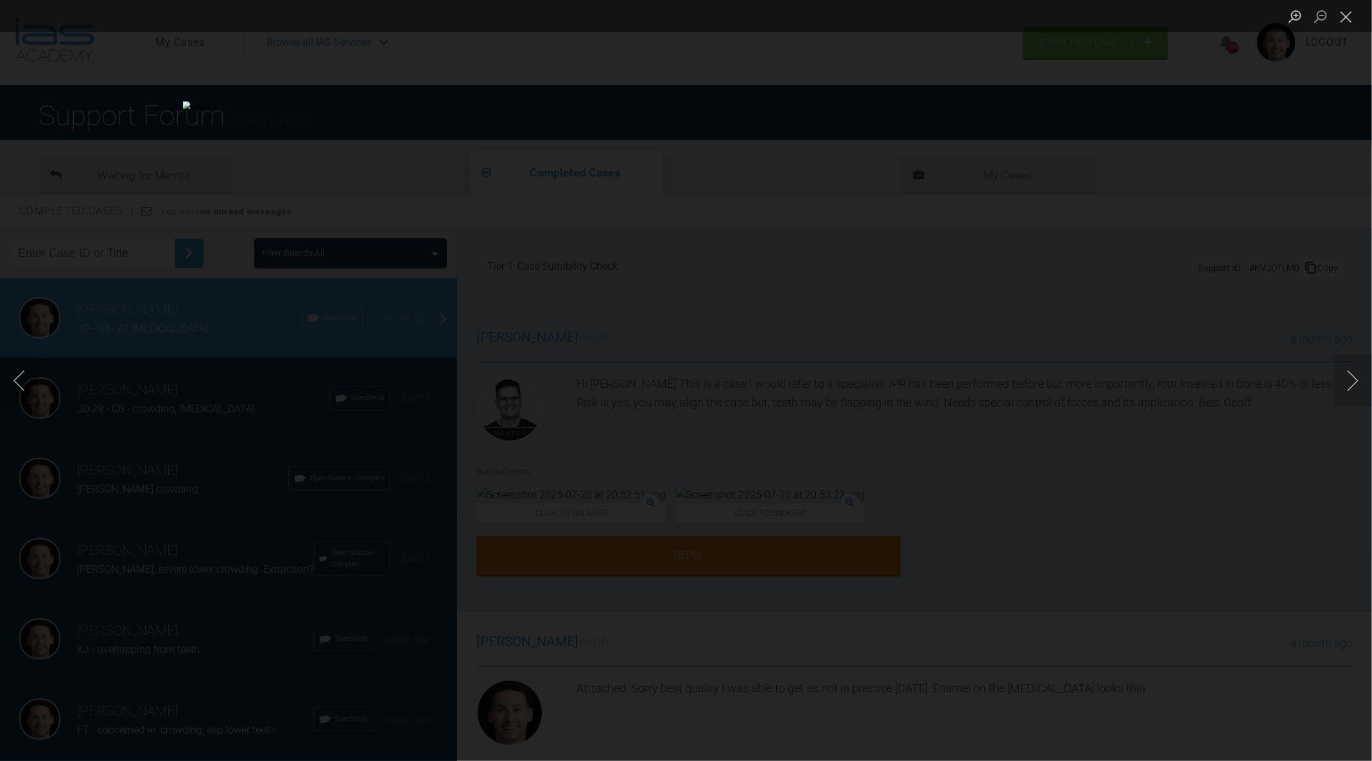
drag, startPoint x: 709, startPoint y: 398, endPoint x: 444, endPoint y: 398, distance: 264.5
click at [708, 398] on div "Lightbox" at bounding box center [686, 380] width 1372 height 761
click at [361, 398] on div "Lightbox" at bounding box center [686, 380] width 1372 height 761
click at [1100, 524] on div "Lightbox" at bounding box center [686, 380] width 1372 height 761
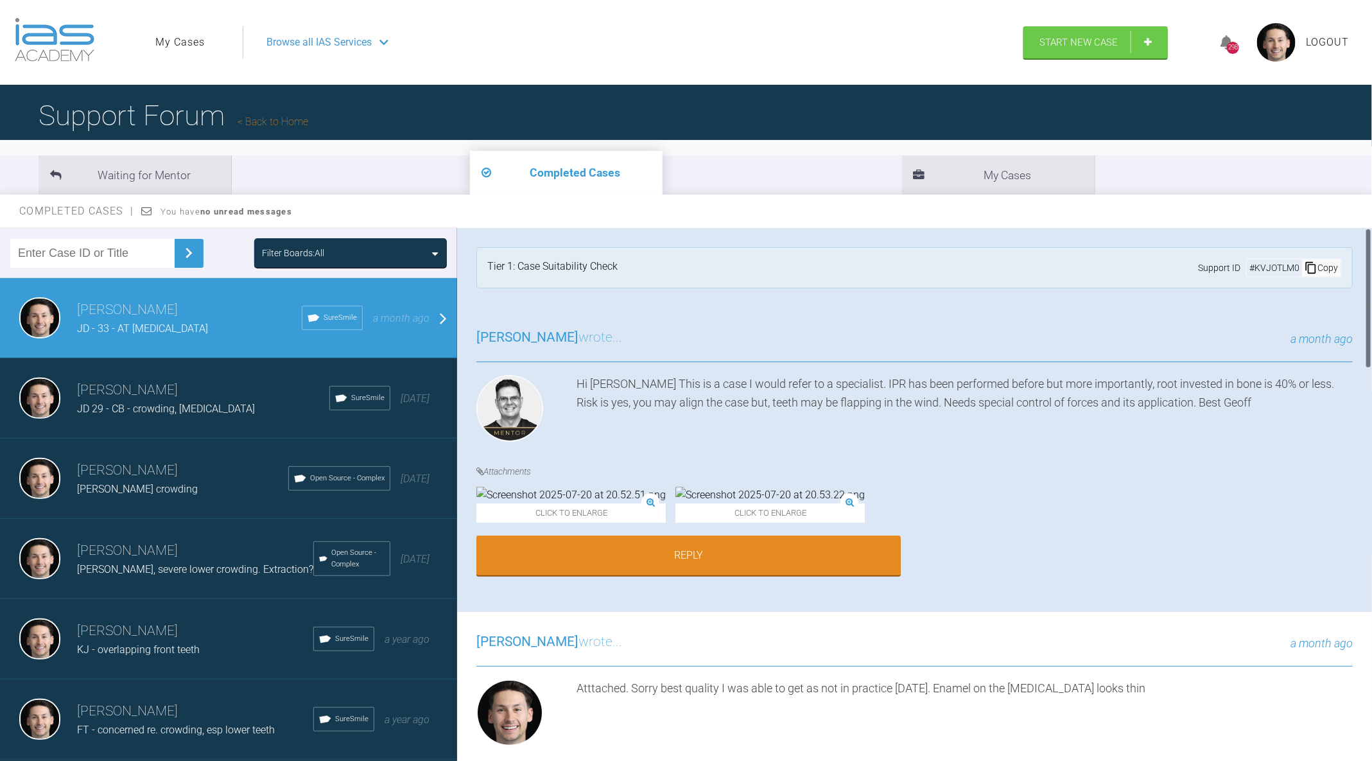
click at [694, 503] on img at bounding box center [769, 495] width 189 height 17
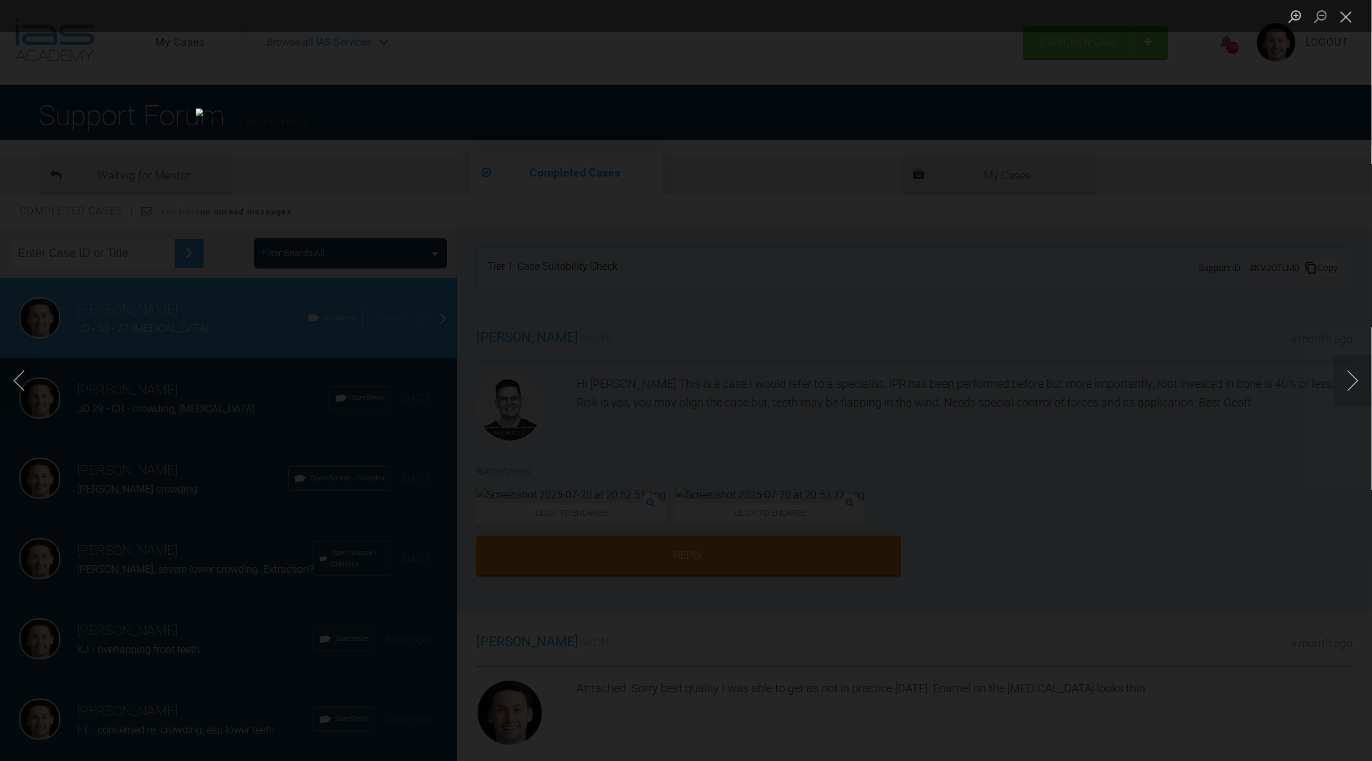
click at [989, 546] on div "Lightbox" at bounding box center [686, 380] width 1372 height 761
click at [1349, 24] on button "Close lightbox" at bounding box center [1346, 16] width 26 height 22
